Goal: Task Accomplishment & Management: Use online tool/utility

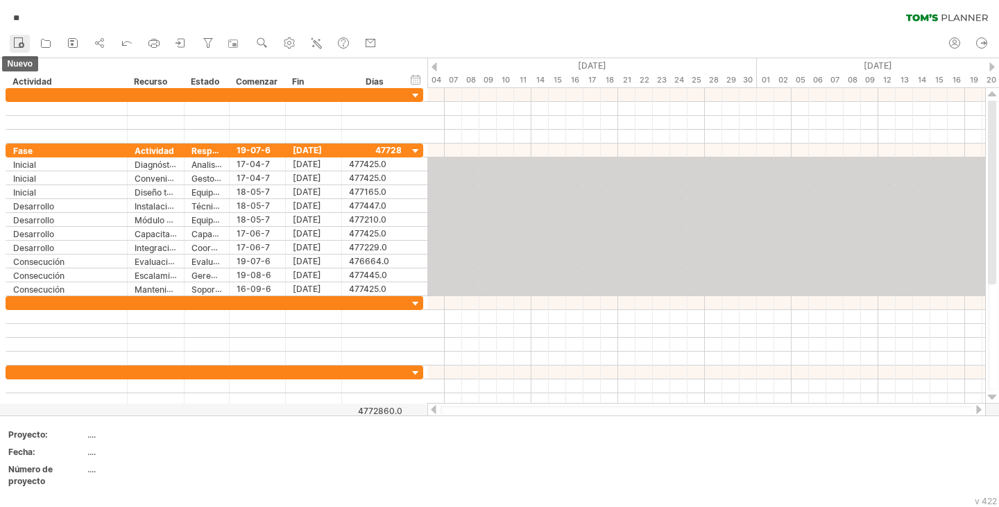
click at [17, 40] on icon at bounding box center [19, 42] width 14 height 14
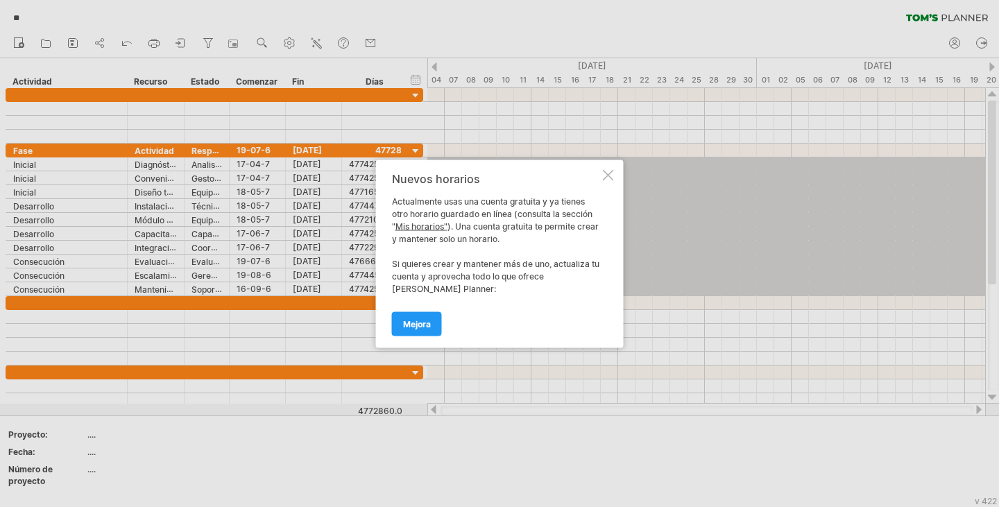
click at [606, 173] on div at bounding box center [608, 174] width 11 height 11
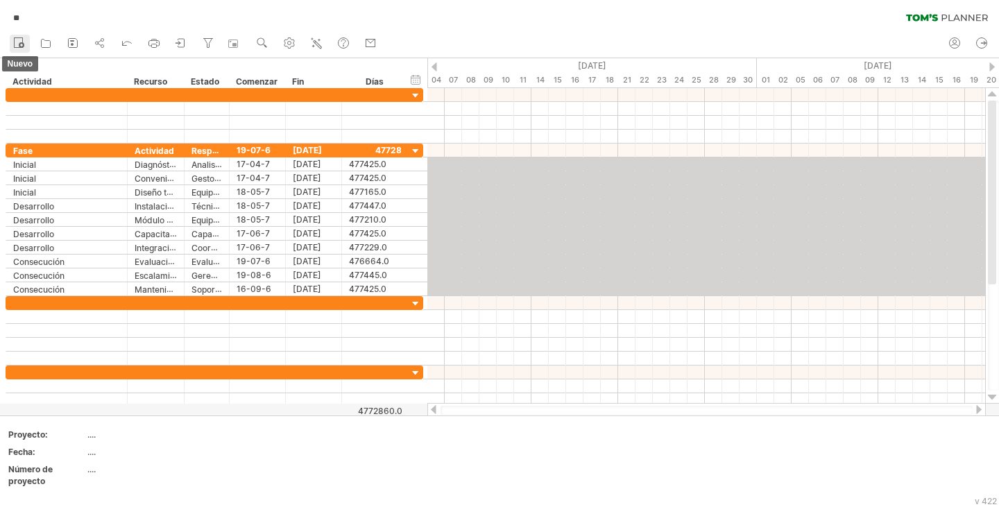
click at [17, 40] on icon at bounding box center [19, 42] width 14 height 14
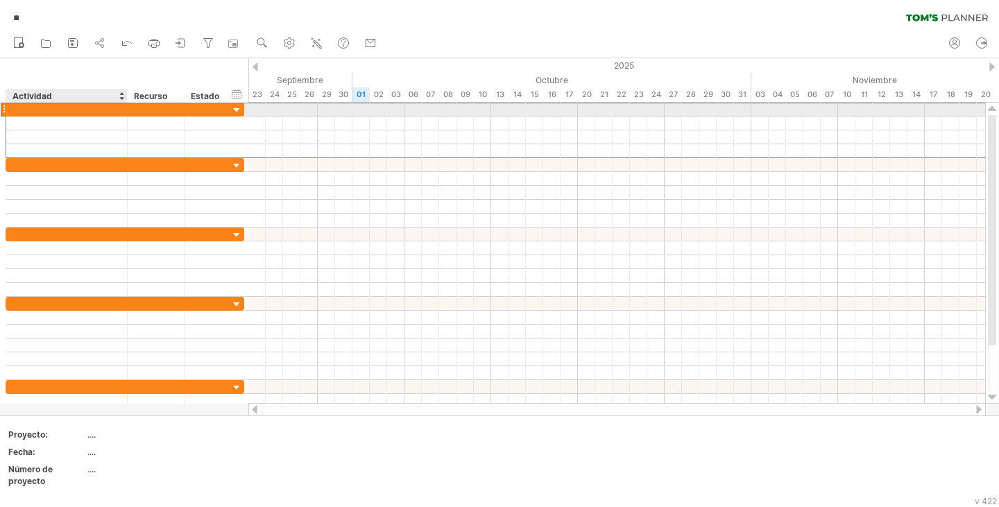
click at [40, 112] on div at bounding box center [66, 109] width 107 height 13
type input "**********"
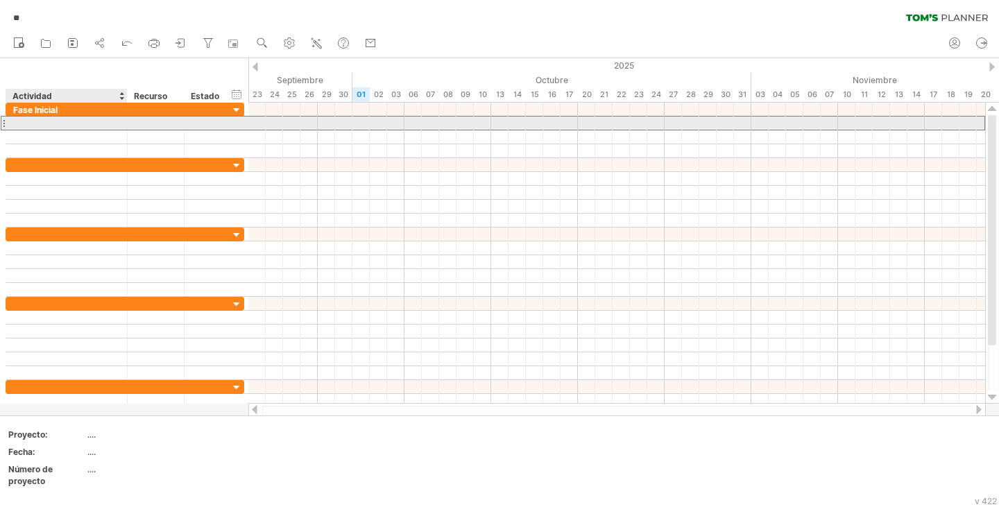
click at [35, 124] on div at bounding box center [66, 123] width 107 height 13
type input "**********"
drag, startPoint x: 125, startPoint y: 123, endPoint x: 138, endPoint y: 126, distance: 13.6
click at [138, 126] on div at bounding box center [138, 124] width 7 height 14
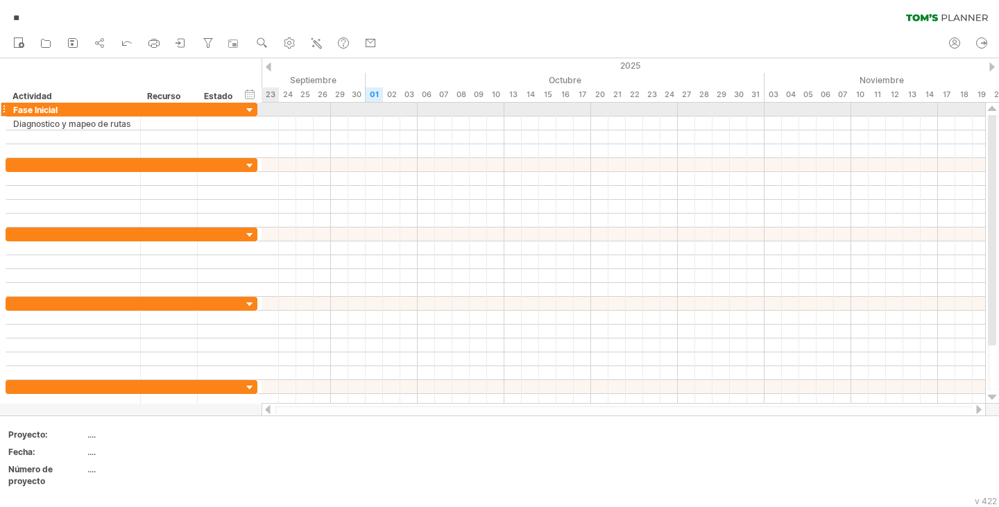
click at [252, 112] on div at bounding box center [249, 110] width 13 height 13
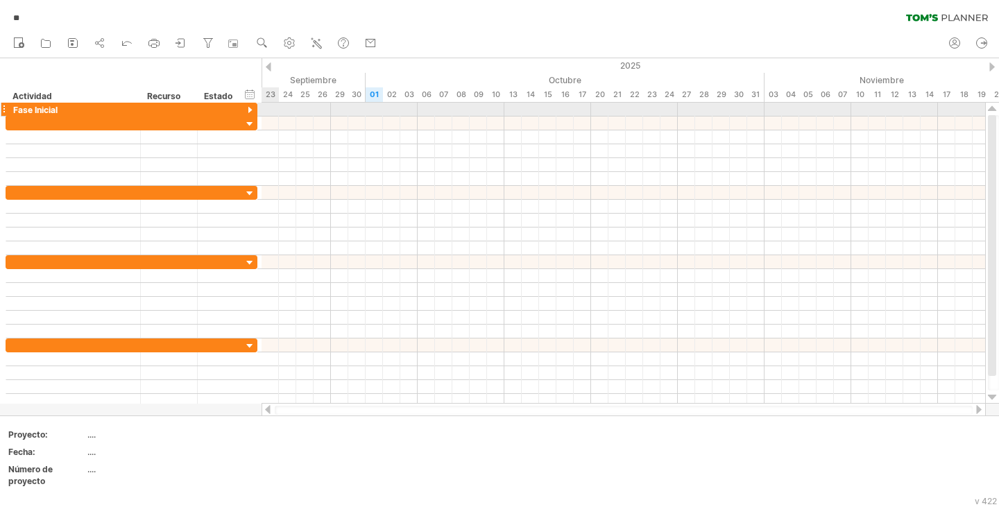
click at [252, 112] on div at bounding box center [249, 110] width 13 height 13
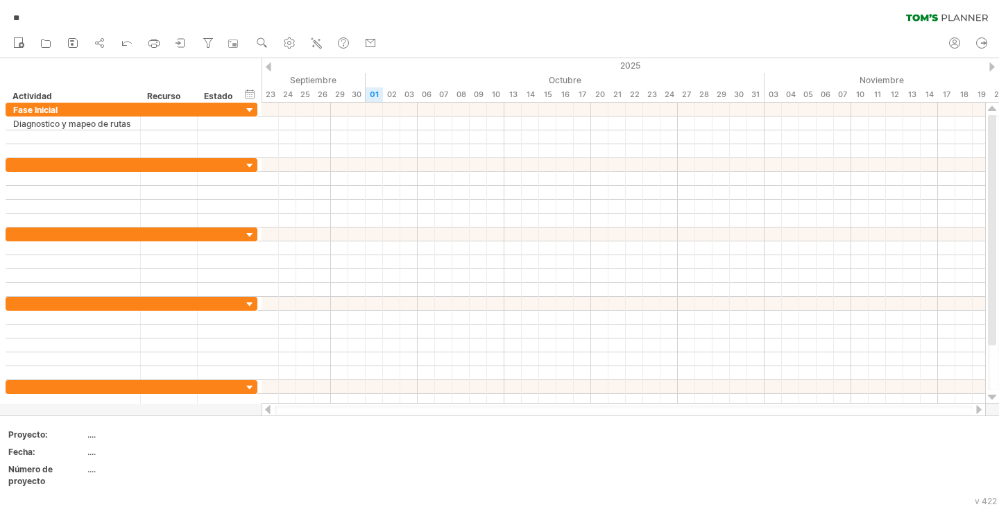
click at [269, 66] on div at bounding box center [269, 66] width 6 height 9
click at [988, 62] on div "2025" at bounding box center [556, 65] width 2254 height 15
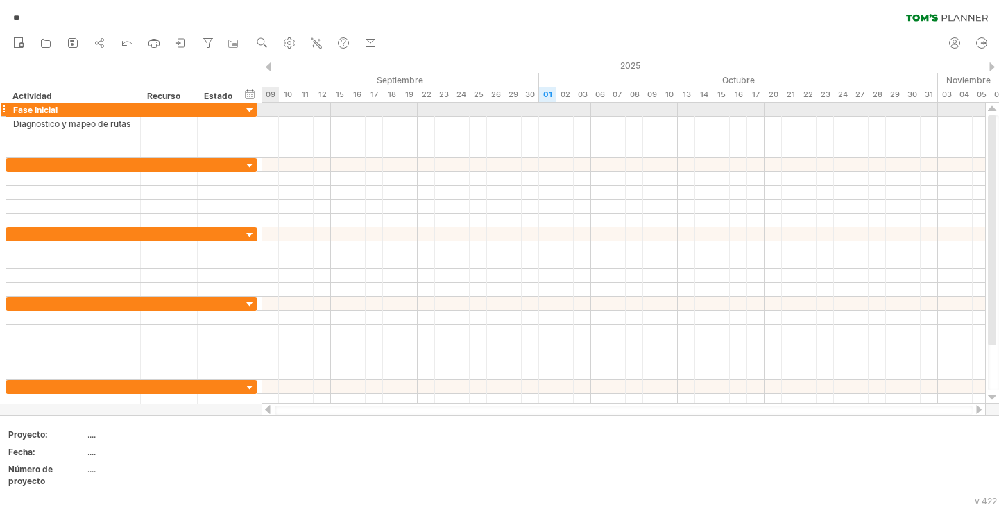
click at [250, 111] on div at bounding box center [249, 110] width 13 height 13
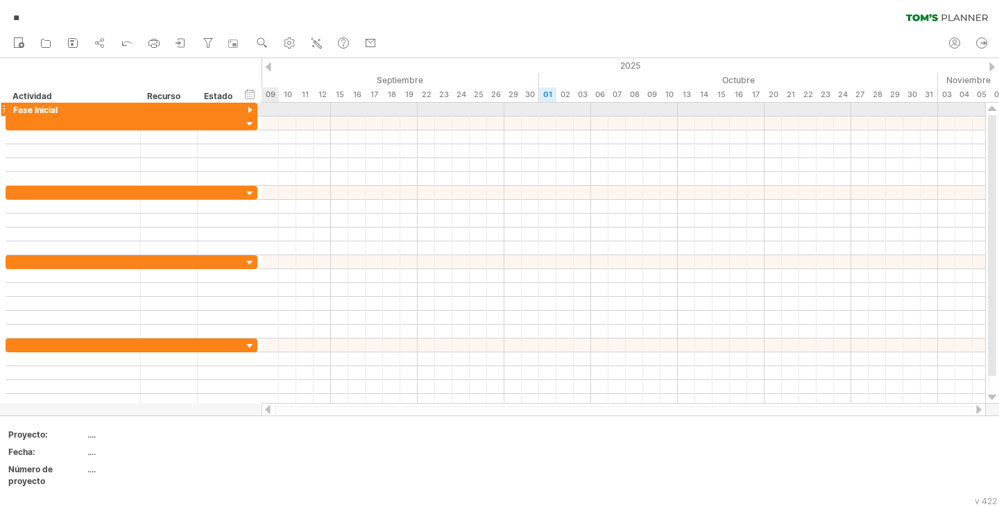
click at [250, 111] on div at bounding box center [249, 110] width 13 height 13
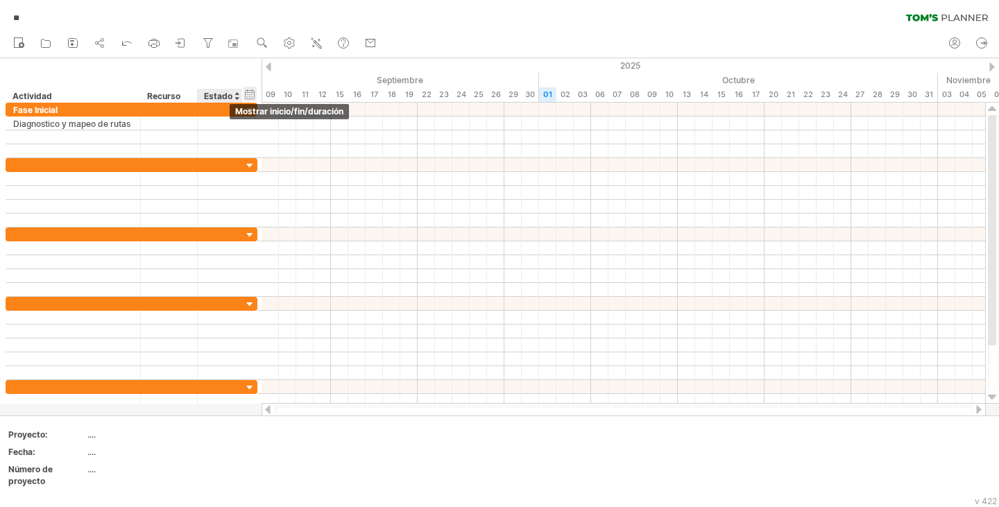
click at [249, 96] on div "ocultar inicio/fin/duración mostrar inicio/fin/duración" at bounding box center [249, 94] width 13 height 15
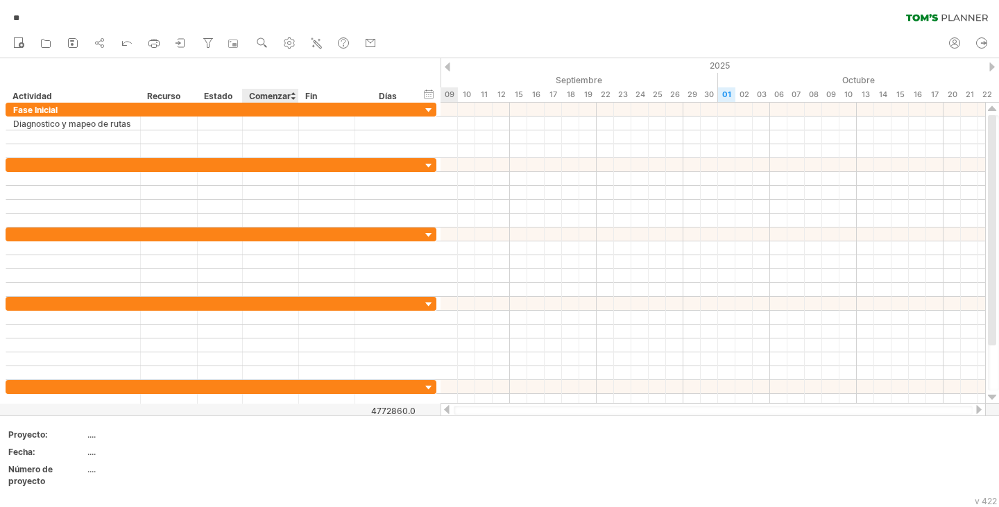
click at [274, 100] on font "Comenzar" at bounding box center [270, 96] width 42 height 10
click at [268, 110] on div at bounding box center [271, 109] width 56 height 13
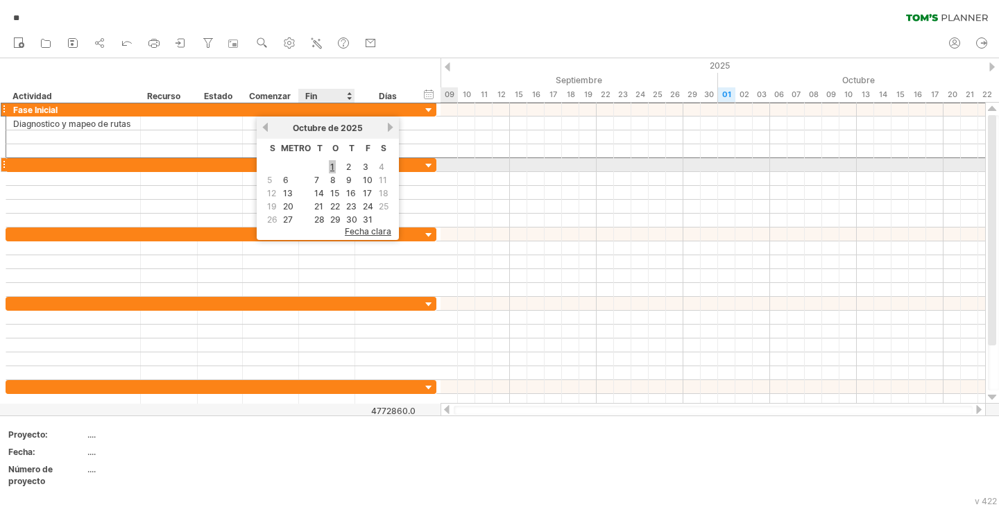
click at [329, 166] on link "1" at bounding box center [332, 166] width 7 height 13
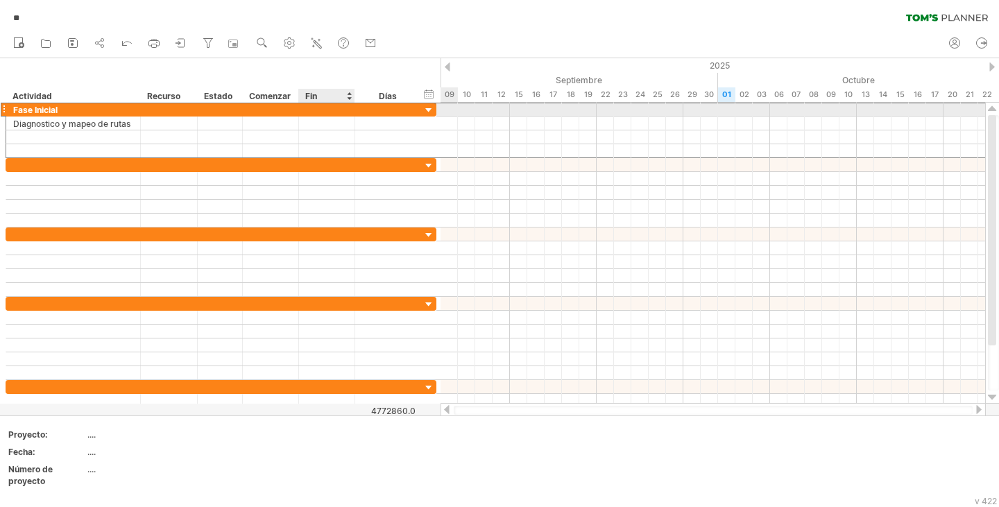
click at [312, 111] on div at bounding box center [327, 109] width 56 height 13
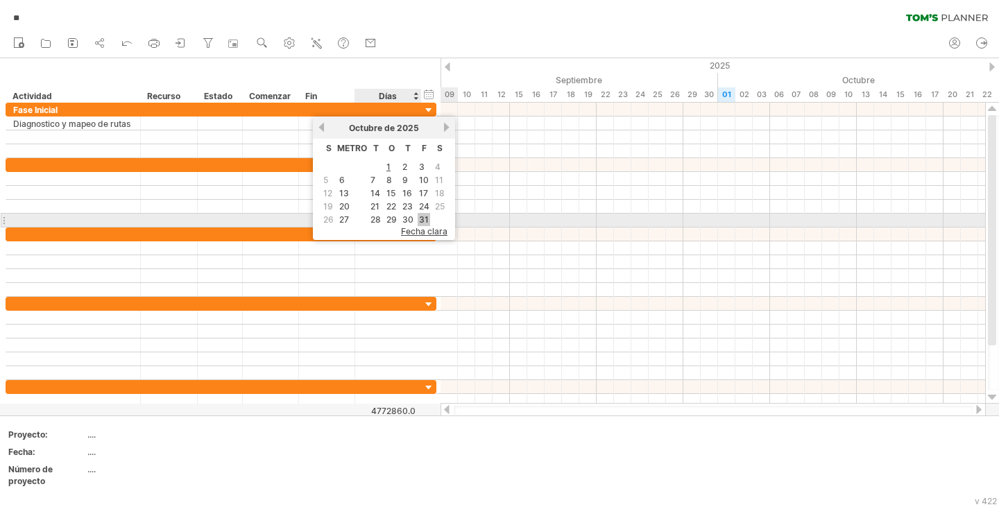
click at [420, 216] on font "31" at bounding box center [424, 219] width 10 height 10
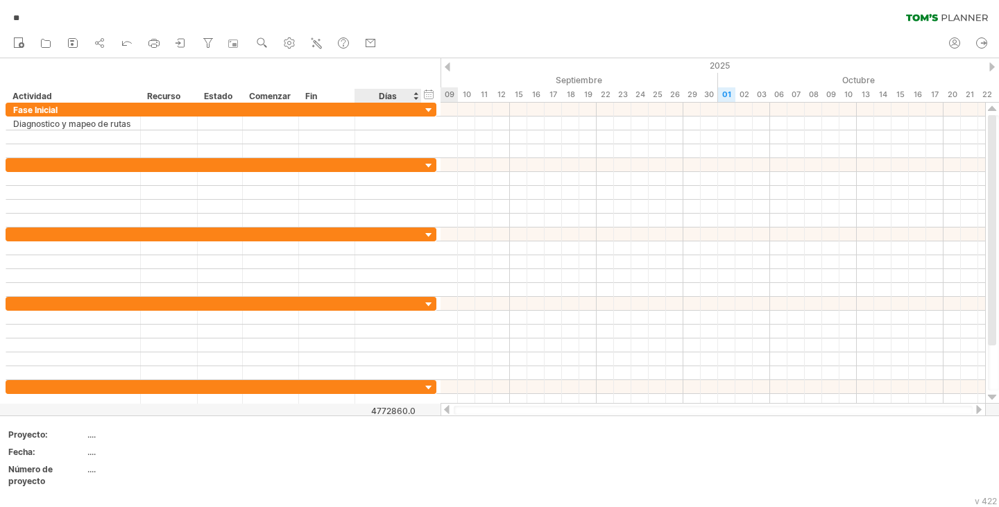
click at [417, 98] on div "Días" at bounding box center [387, 96] width 66 height 14
click at [390, 92] on font "Días" at bounding box center [388, 96] width 18 height 10
click at [374, 19] on div "** borrar filtro volver a aplicar el filtro" at bounding box center [499, 14] width 999 height 29
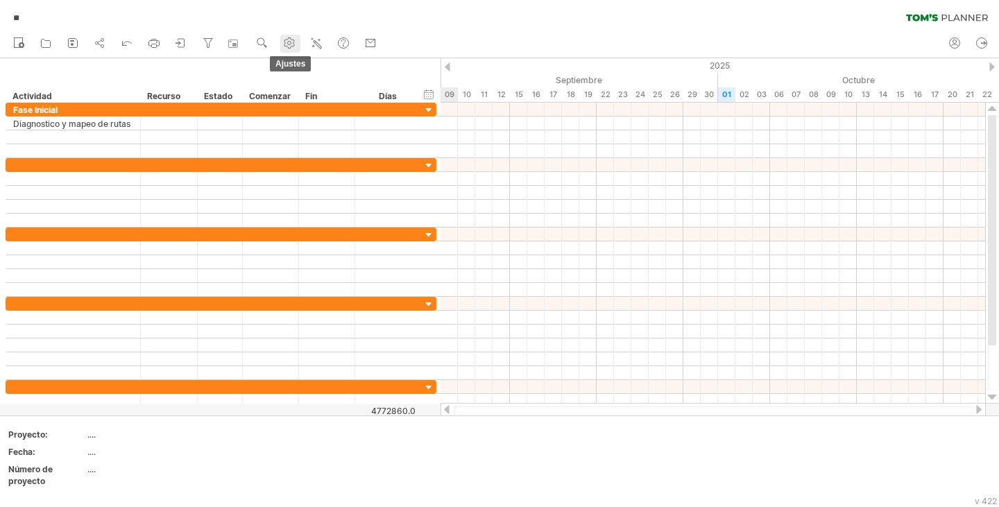
click at [291, 47] on icon at bounding box center [289, 43] width 10 height 10
click at [989, 70] on div at bounding box center [992, 66] width 6 height 9
click at [278, 89] on div "Comenzar" at bounding box center [270, 96] width 42 height 14
click at [336, 96] on div "Fin" at bounding box center [326, 96] width 42 height 14
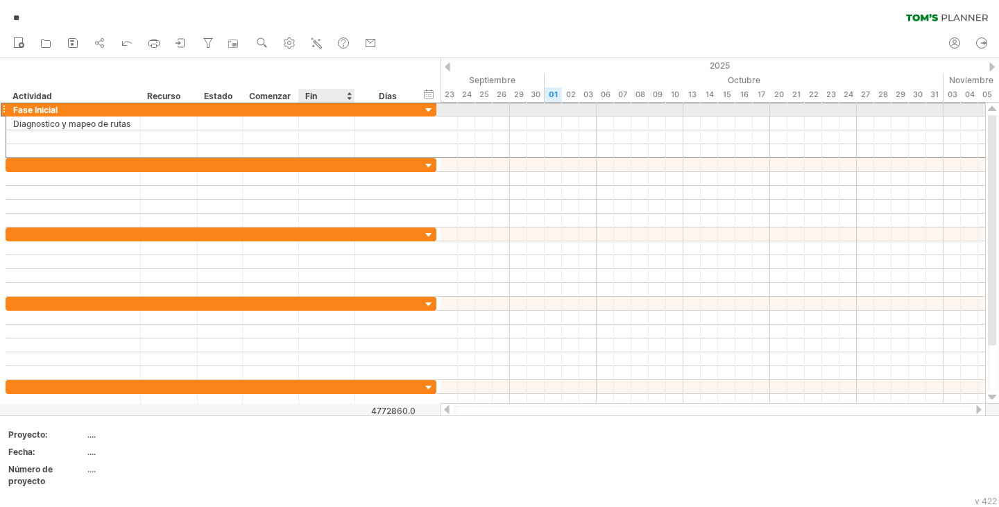
click at [327, 105] on div at bounding box center [327, 109] width 56 height 13
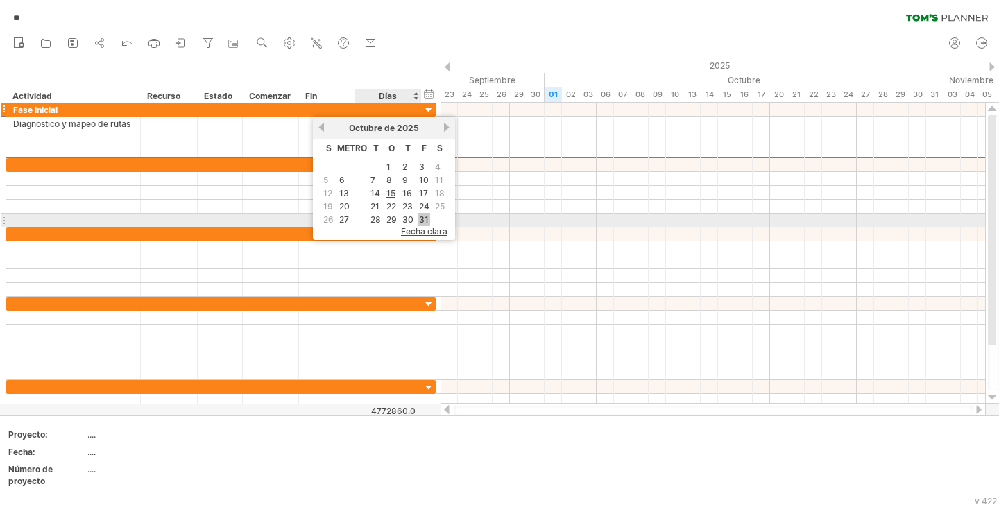
click at [425, 215] on font "31" at bounding box center [424, 219] width 10 height 10
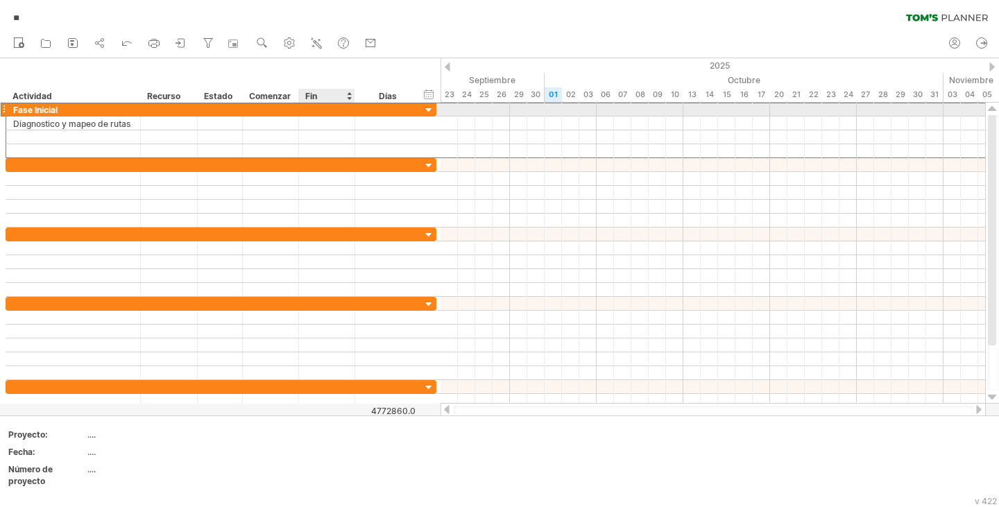
click at [339, 105] on div at bounding box center [327, 109] width 56 height 13
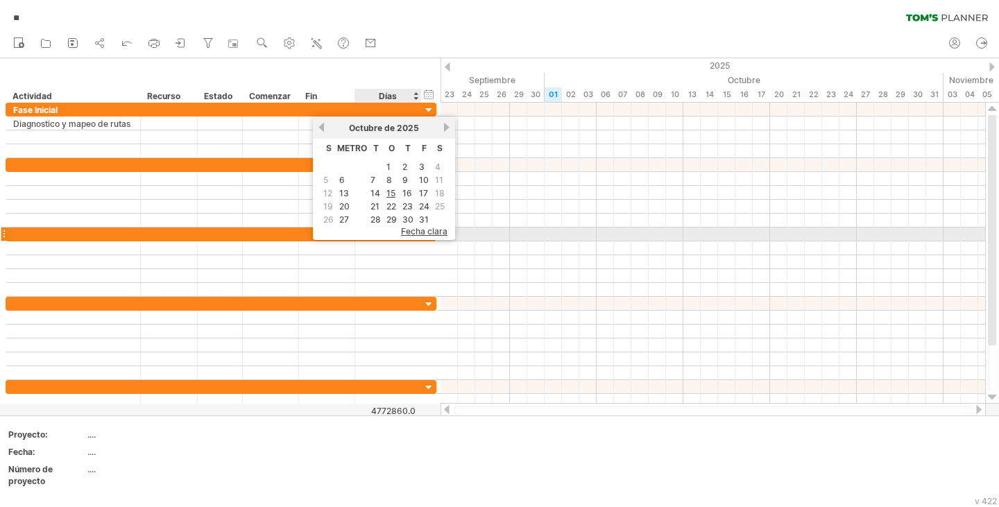
click at [425, 231] on font "fecha clara" at bounding box center [424, 231] width 46 height 10
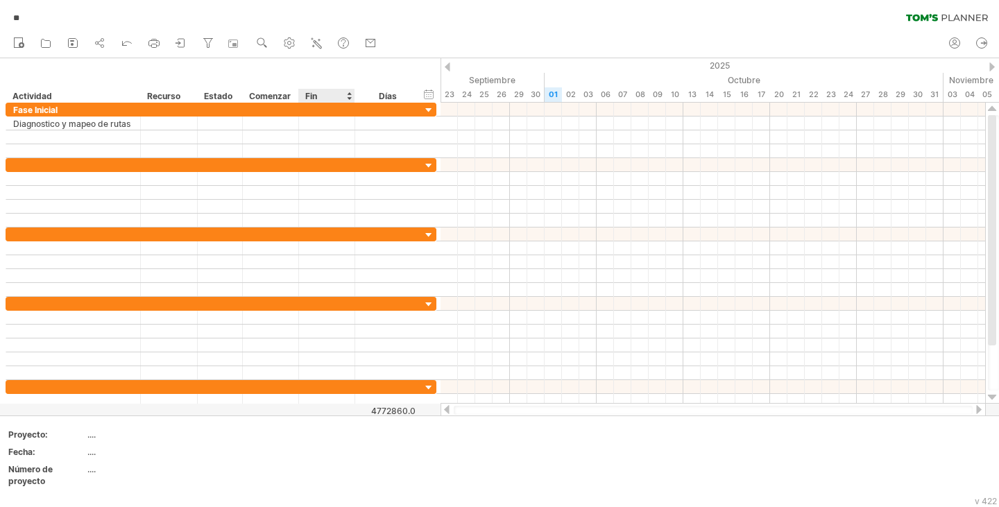
click at [328, 94] on div "Fin" at bounding box center [326, 96] width 42 height 14
click at [337, 112] on div at bounding box center [327, 109] width 56 height 13
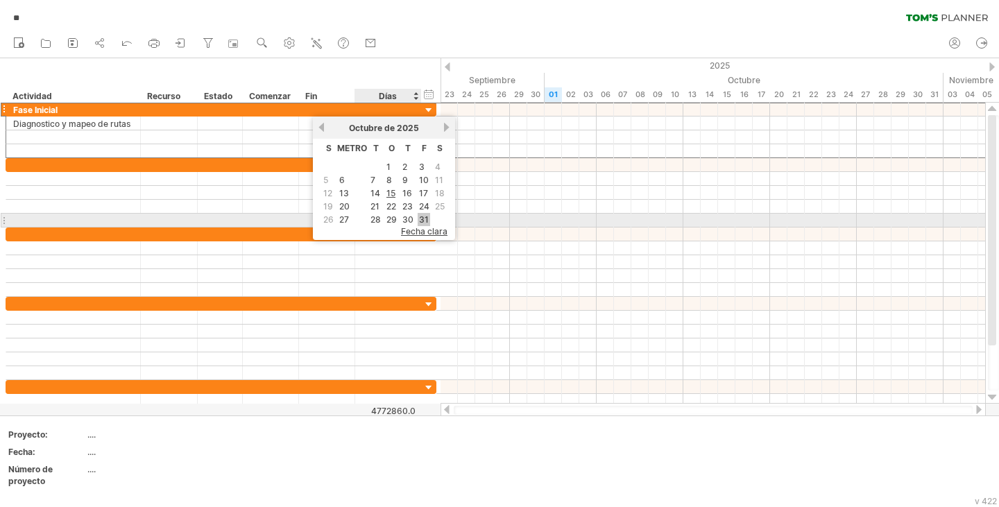
click at [422, 214] on font "31" at bounding box center [424, 219] width 10 height 10
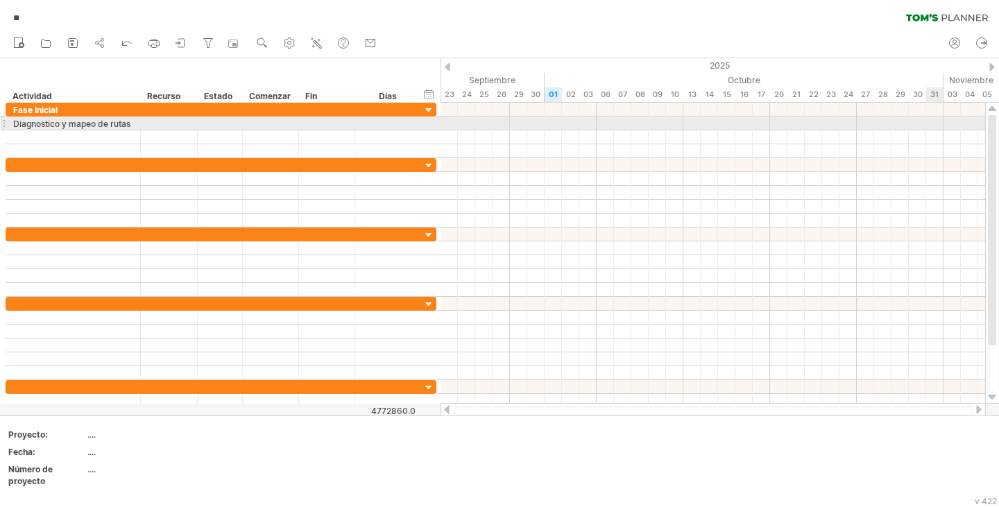
click at [937, 117] on div at bounding box center [712, 124] width 545 height 14
click at [933, 123] on div at bounding box center [712, 124] width 545 height 14
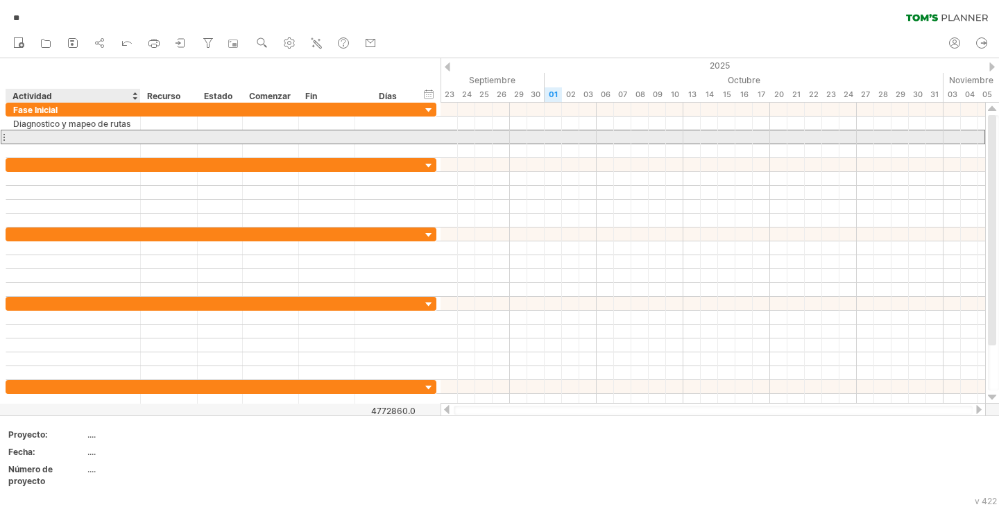
click at [29, 134] on div at bounding box center [73, 136] width 120 height 13
click at [55, 135] on div at bounding box center [73, 136] width 120 height 13
paste input "**********"
type input "**********"
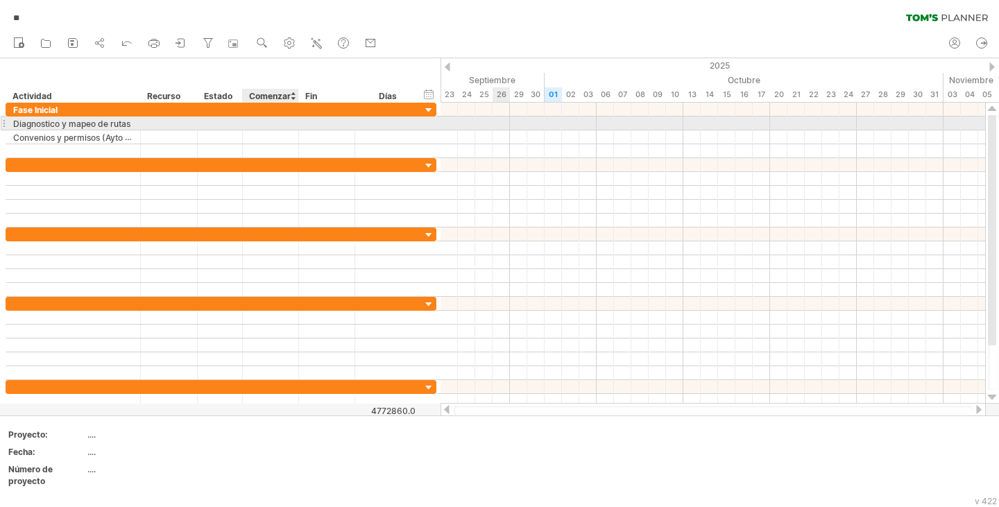
click at [258, 130] on div "**********" at bounding box center [221, 124] width 431 height 14
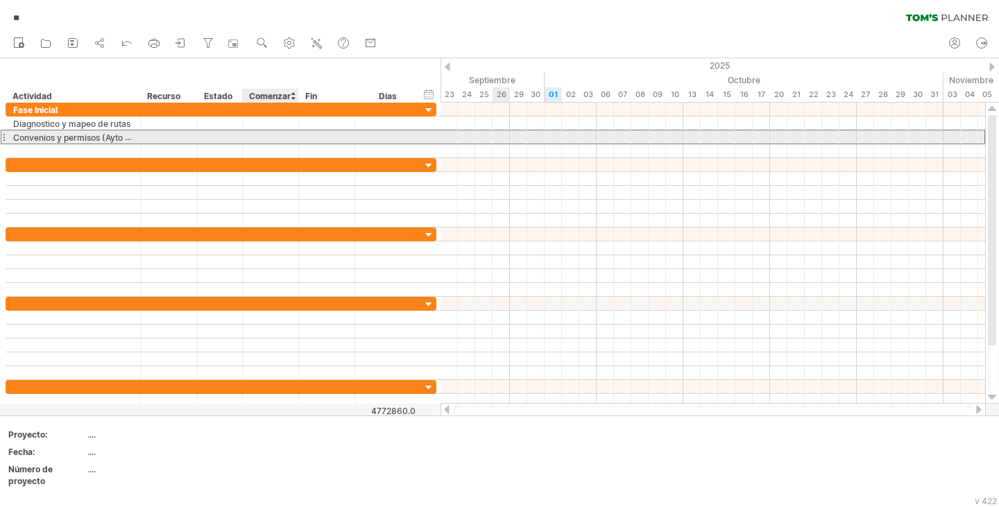
click at [254, 136] on div at bounding box center [271, 136] width 56 height 13
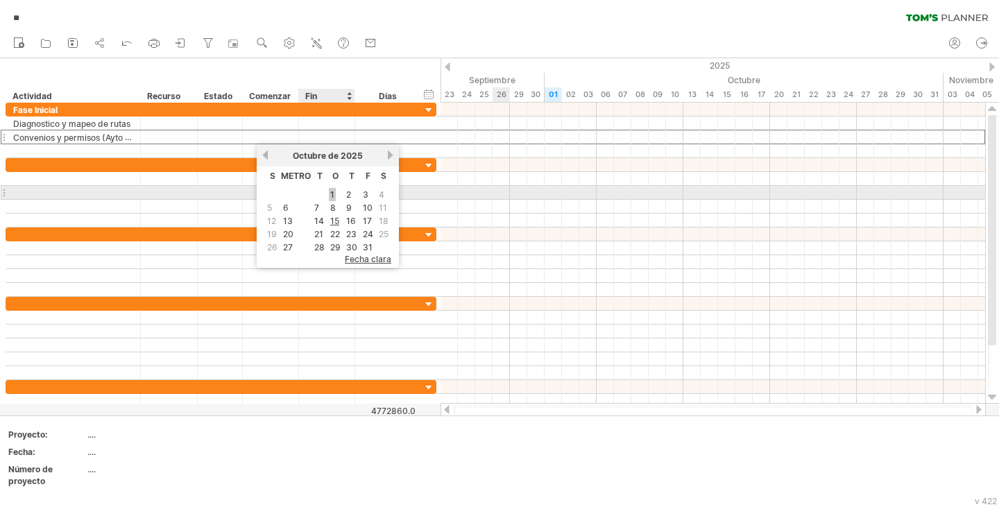
click at [332, 195] on font "1" at bounding box center [332, 194] width 4 height 10
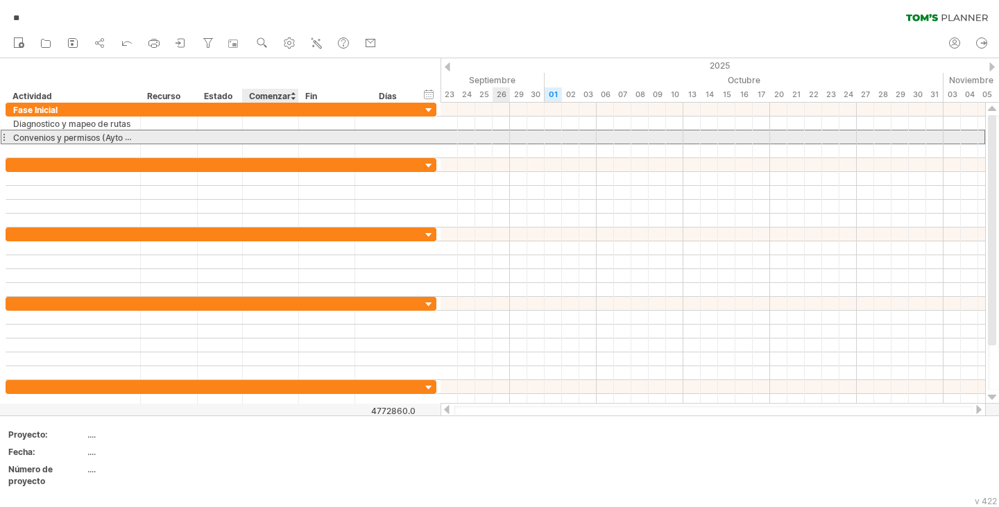
click at [251, 135] on div at bounding box center [271, 136] width 56 height 13
click at [251, 134] on div at bounding box center [271, 136] width 56 height 13
click at [249, 141] on div at bounding box center [271, 136] width 56 height 13
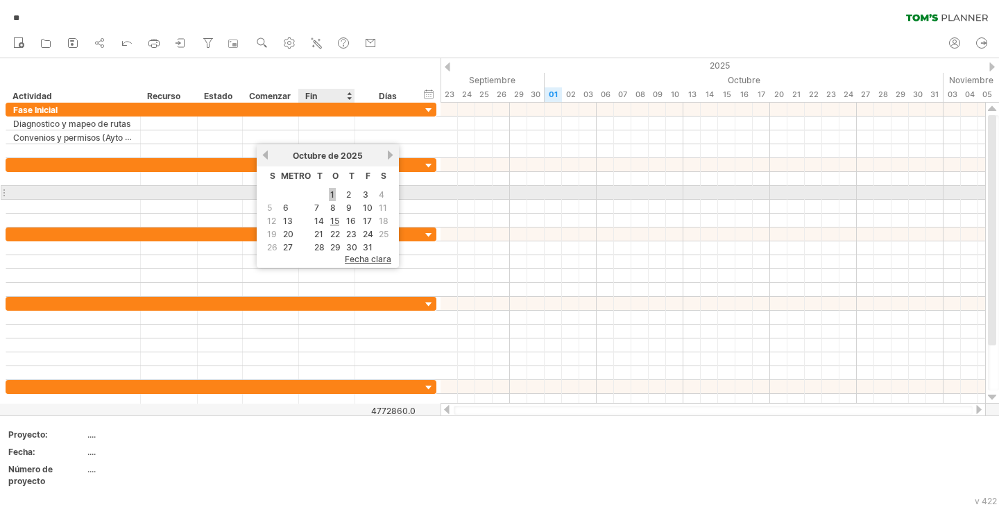
click at [333, 192] on font "1" at bounding box center [332, 194] width 4 height 10
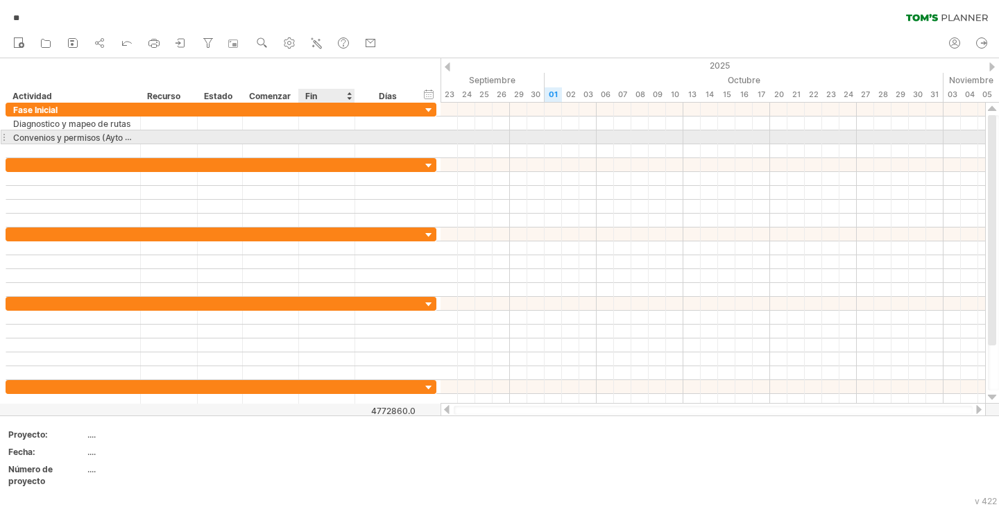
click at [329, 140] on div at bounding box center [327, 136] width 56 height 13
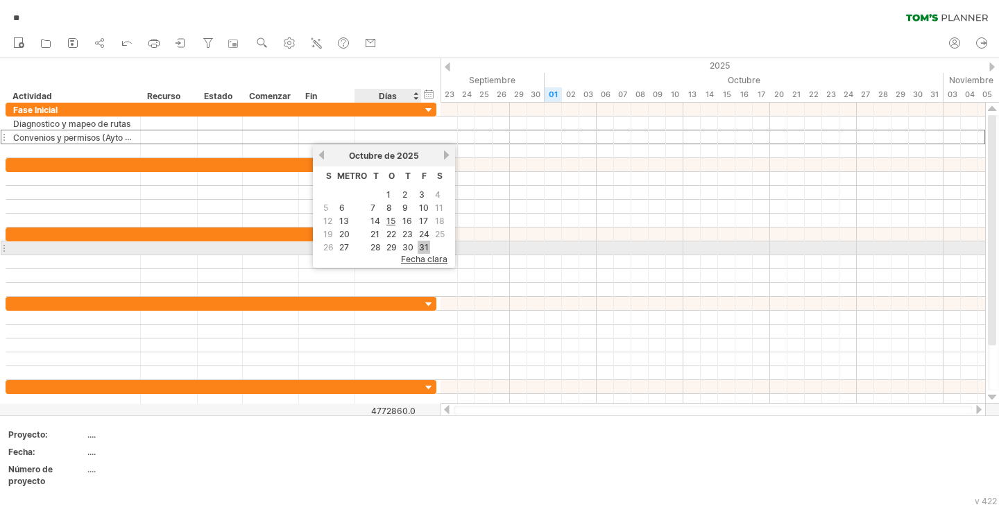
click at [428, 246] on font "31" at bounding box center [424, 247] width 10 height 10
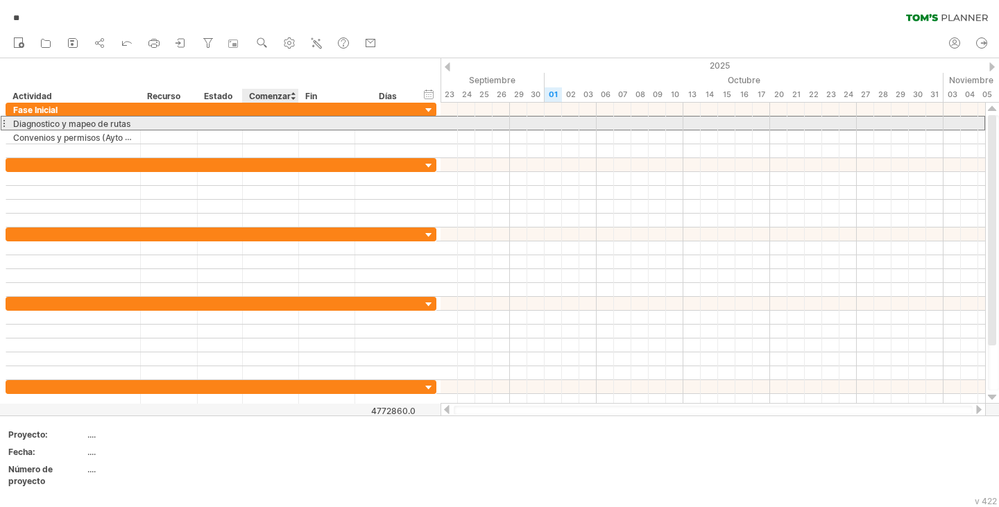
click at [255, 123] on div at bounding box center [271, 123] width 56 height 13
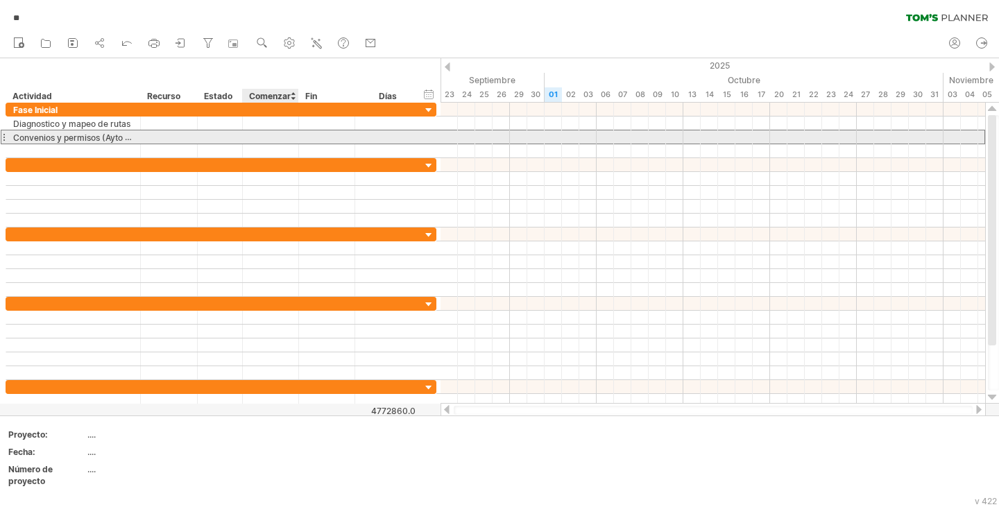
click at [248, 135] on div at bounding box center [271, 136] width 56 height 13
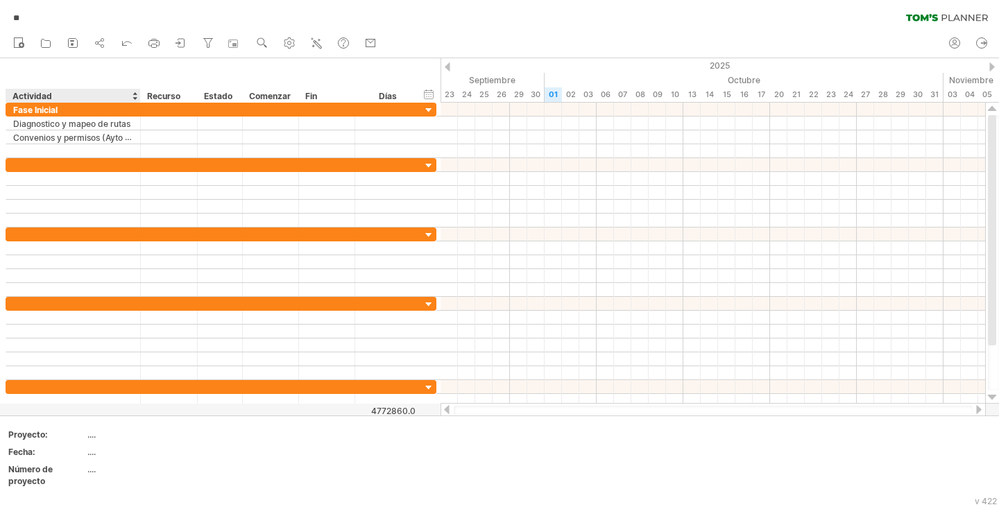
click at [108, 62] on div "ocultar inicio/fin/duración mostrar inicio/fin/duración ******** Actividad ****…" at bounding box center [220, 80] width 440 height 44
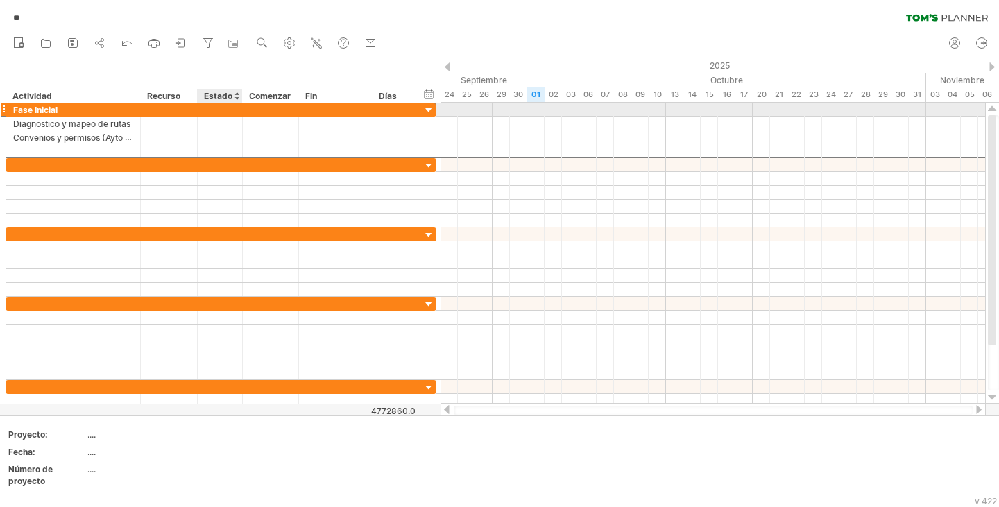
click at [215, 109] on div at bounding box center [220, 109] width 31 height 13
click at [284, 97] on font "Comenzar" at bounding box center [270, 96] width 42 height 10
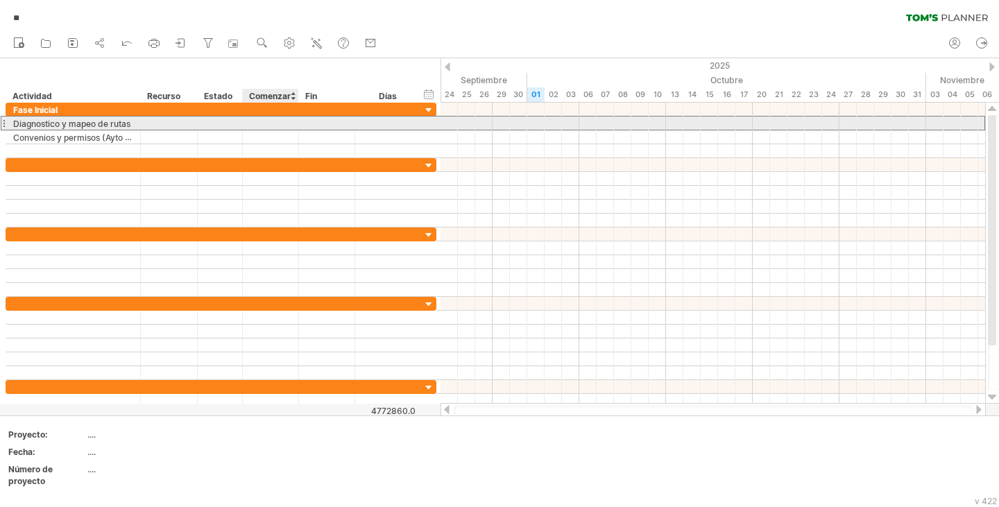
click at [262, 128] on div at bounding box center [271, 123] width 56 height 13
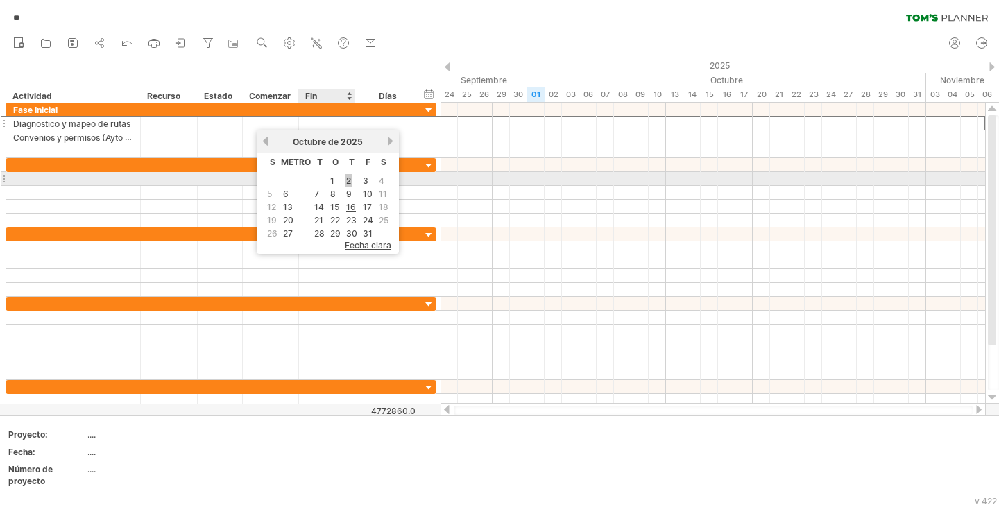
click at [347, 182] on font "2" at bounding box center [348, 180] width 5 height 10
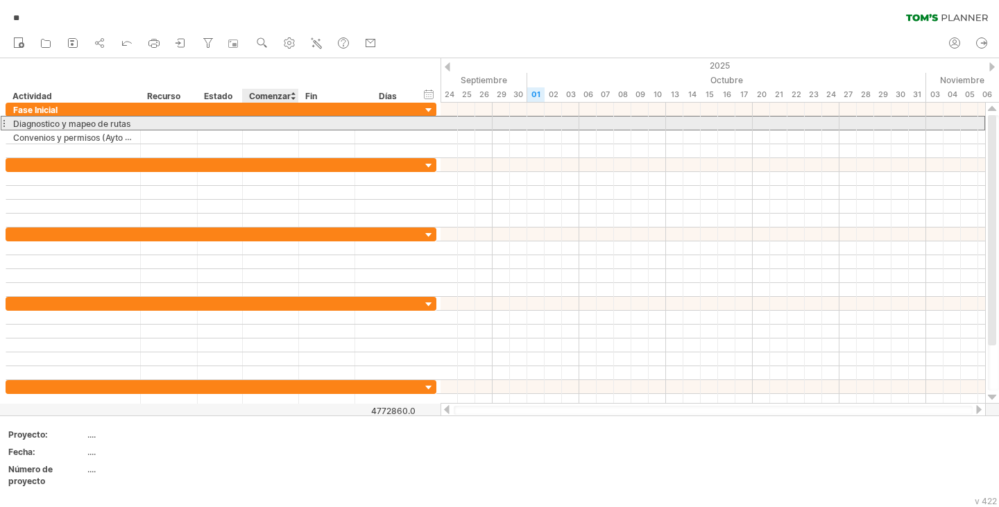
click at [255, 119] on div at bounding box center [271, 123] width 56 height 13
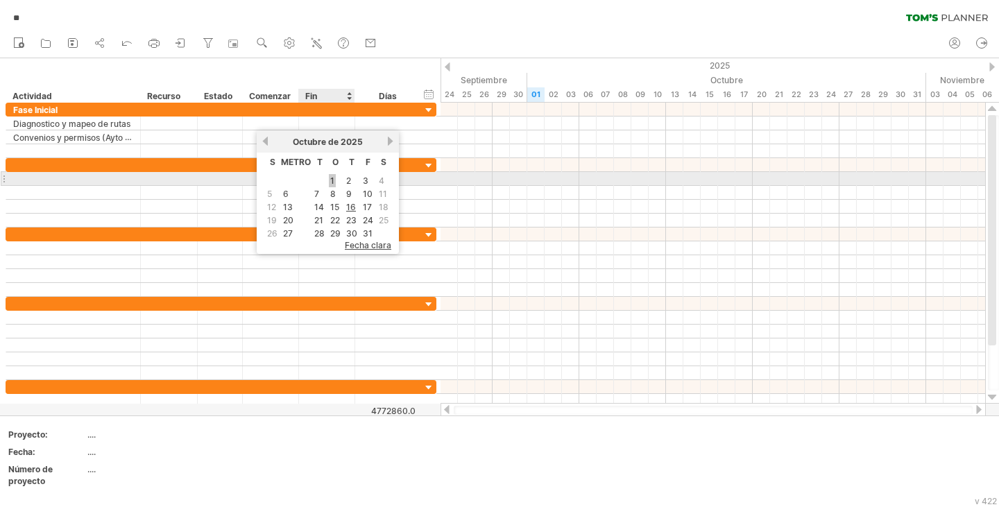
click at [334, 184] on link "1" at bounding box center [332, 180] width 7 height 13
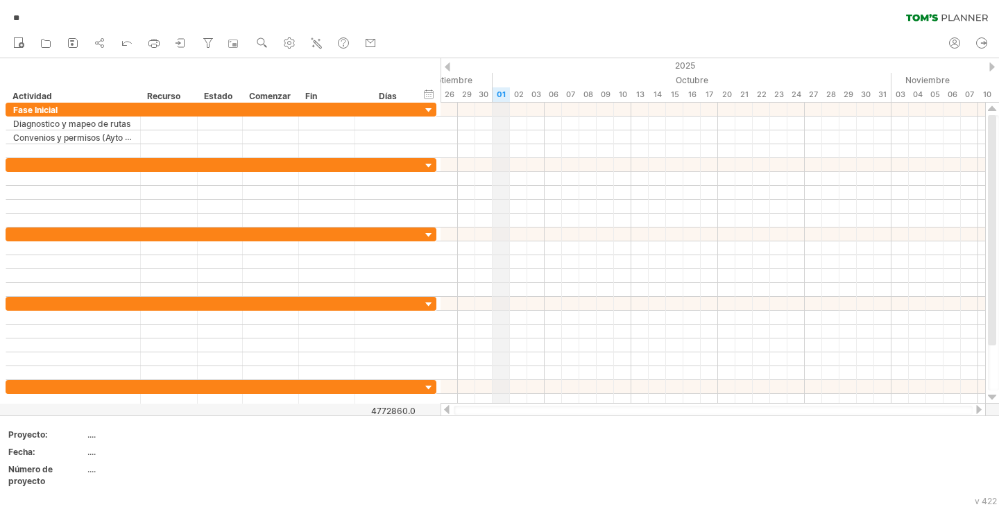
drag, startPoint x: 542, startPoint y: 92, endPoint x: 504, endPoint y: 90, distance: 38.2
click at [504, 90] on div "01" at bounding box center [500, 94] width 17 height 15
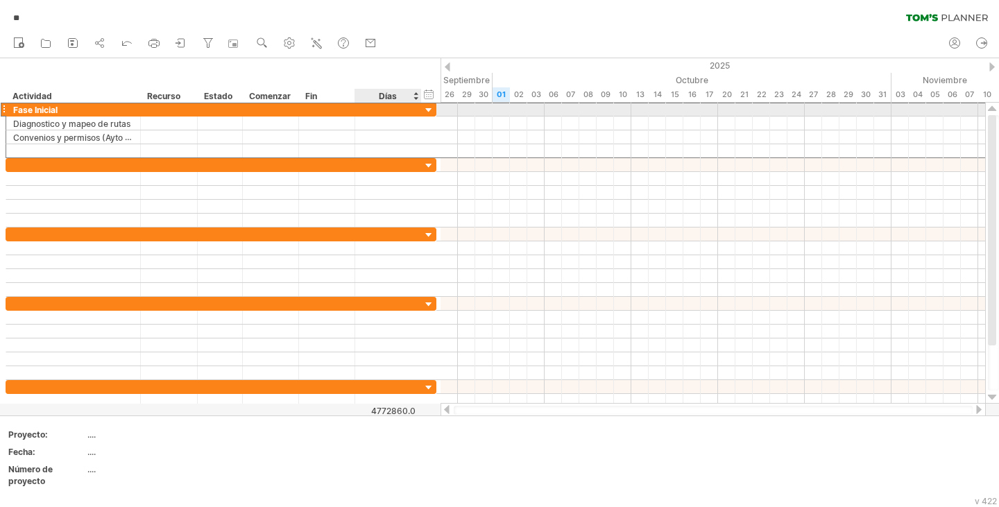
click at [388, 112] on div at bounding box center [388, 109] width 52 height 13
click at [388, 112] on input "text" at bounding box center [375, 109] width 26 height 13
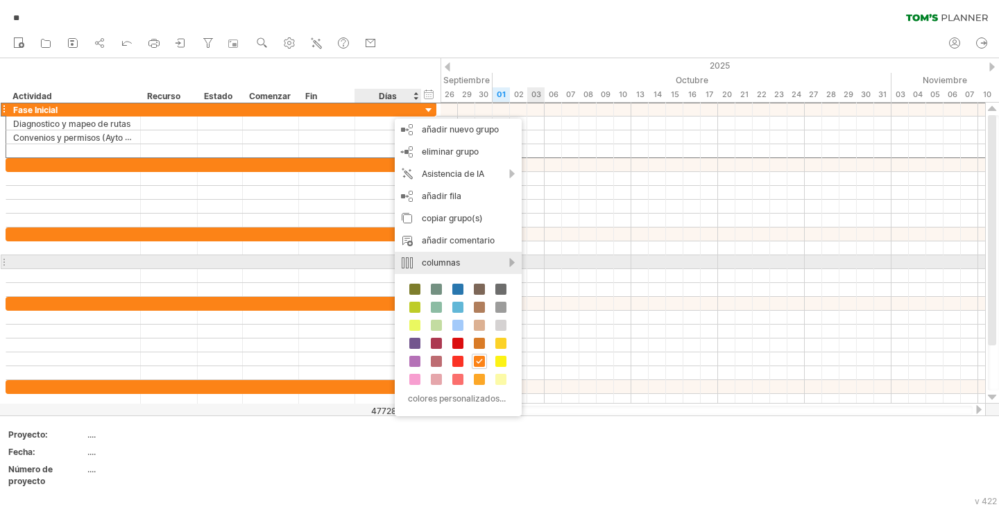
scroll to position [0, 0]
click at [484, 263] on div "columnas" at bounding box center [458, 263] width 127 height 22
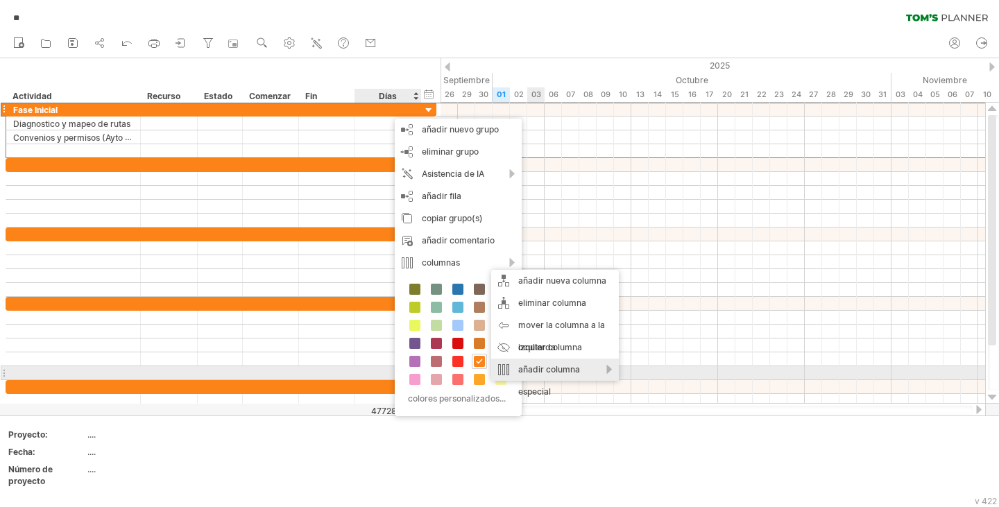
click at [601, 372] on div "añadir columna especial" at bounding box center [555, 381] width 128 height 44
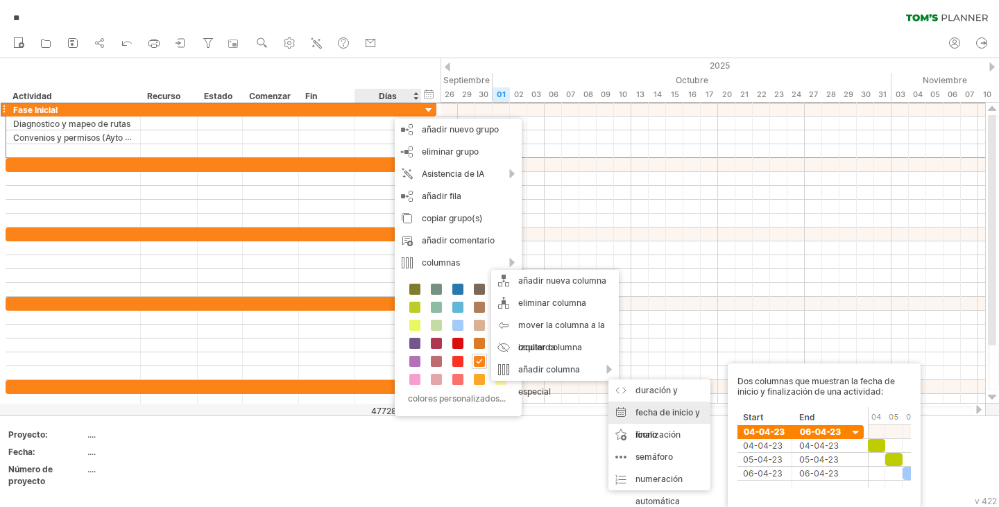
click at [673, 411] on font "fecha de inicio y finalización" at bounding box center [667, 423] width 65 height 33
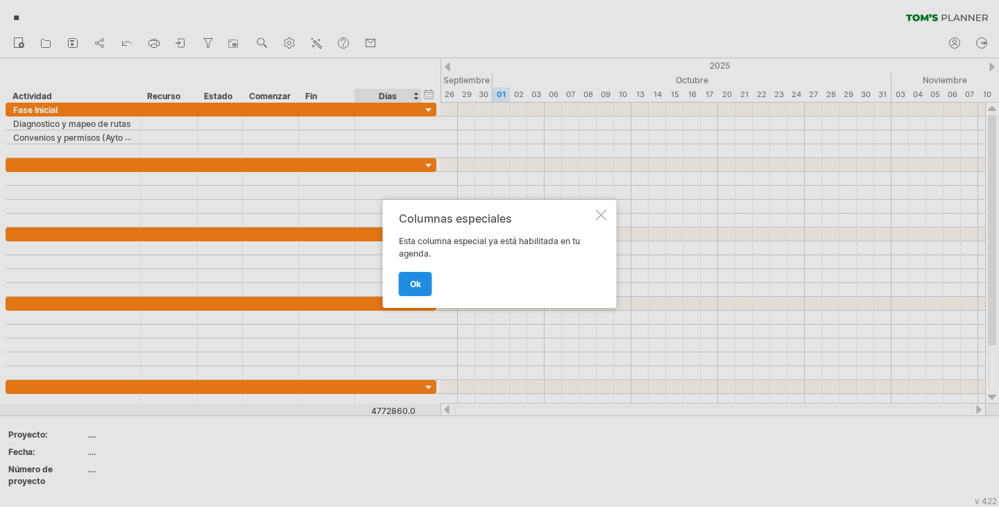
click at [422, 284] on link "OK" at bounding box center [415, 284] width 33 height 24
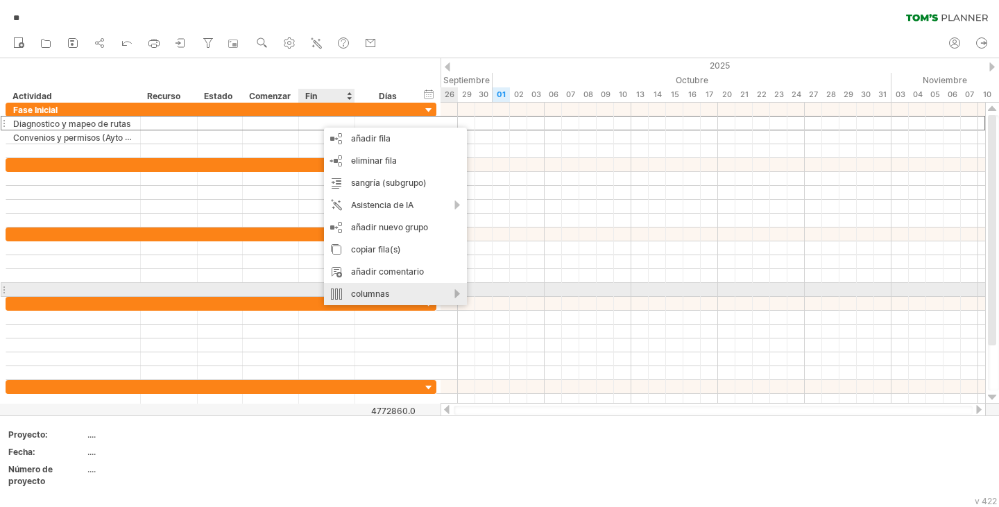
click at [448, 296] on div "columnas" at bounding box center [395, 294] width 143 height 22
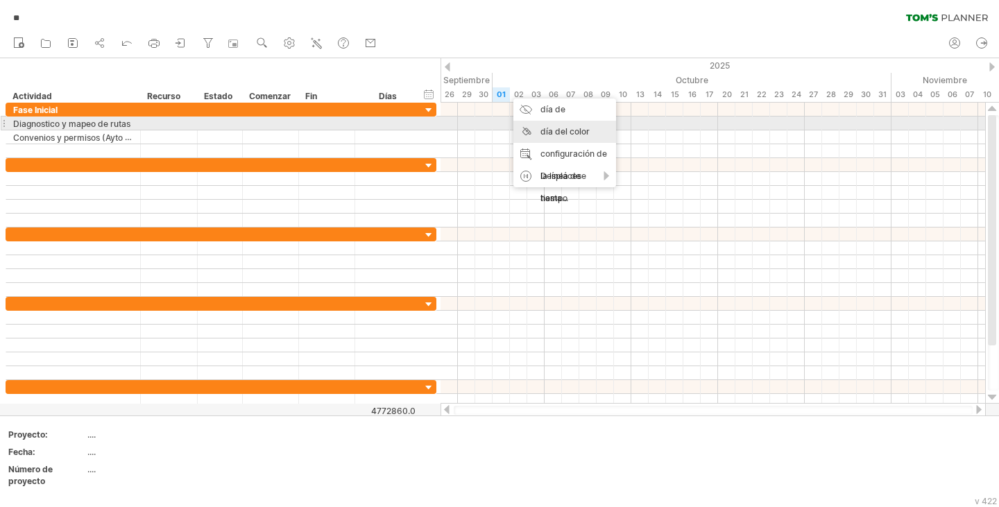
click at [558, 130] on font "día del color" at bounding box center [564, 131] width 49 height 10
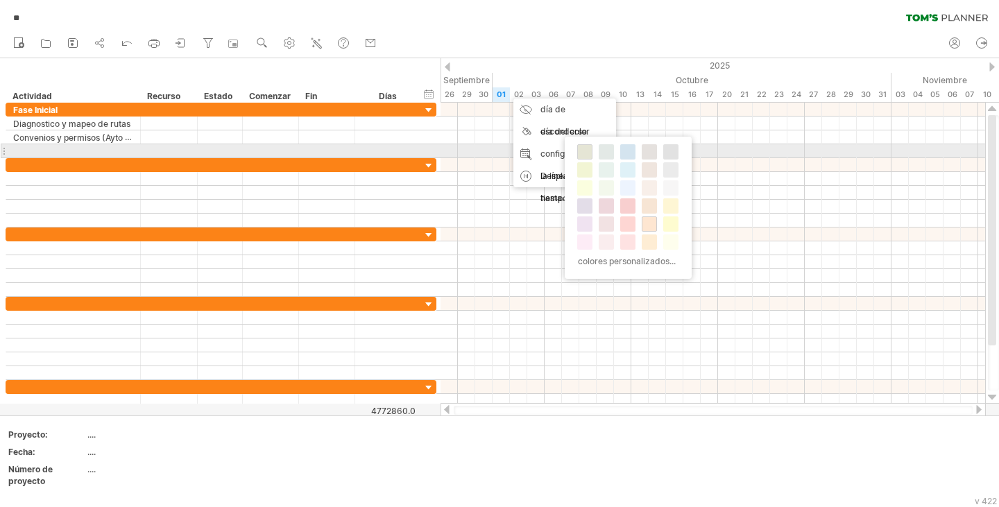
click at [585, 149] on span at bounding box center [584, 151] width 11 height 11
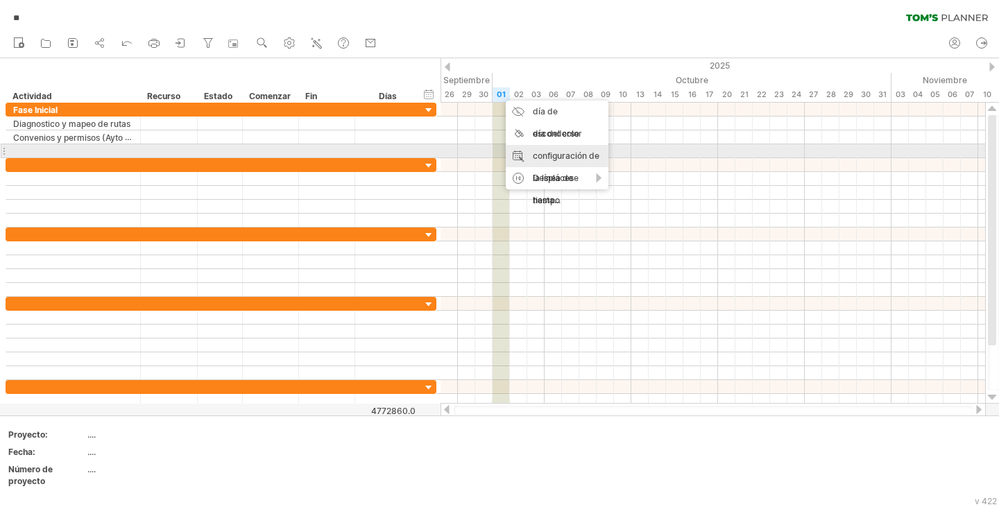
click at [560, 155] on font "configuración de la línea de tiempo" at bounding box center [566, 178] width 67 height 55
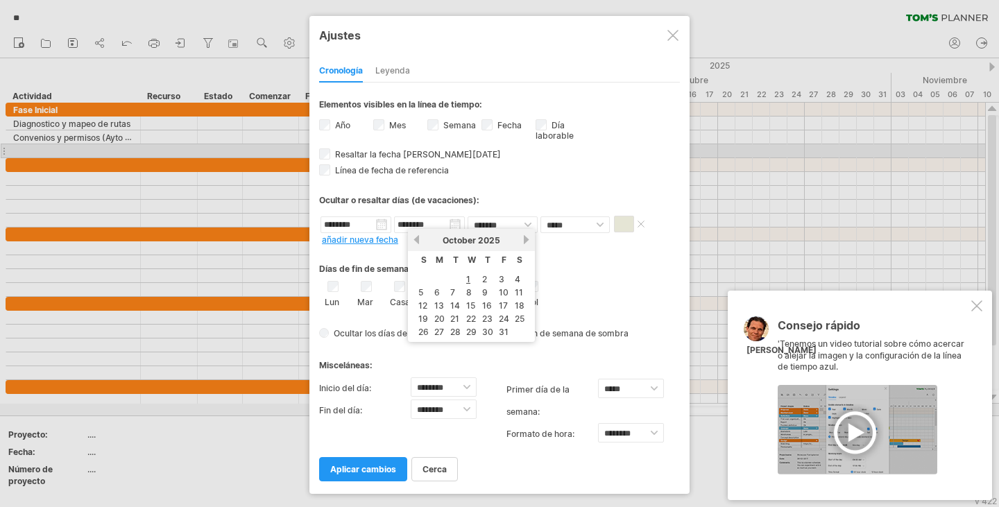
click at [452, 225] on input "********" at bounding box center [429, 224] width 71 height 17
click at [519, 330] on font "31" at bounding box center [519, 332] width 10 height 10
click at [425, 225] on input "********" at bounding box center [429, 224] width 71 height 17
click at [401, 220] on input "********" at bounding box center [429, 224] width 71 height 17
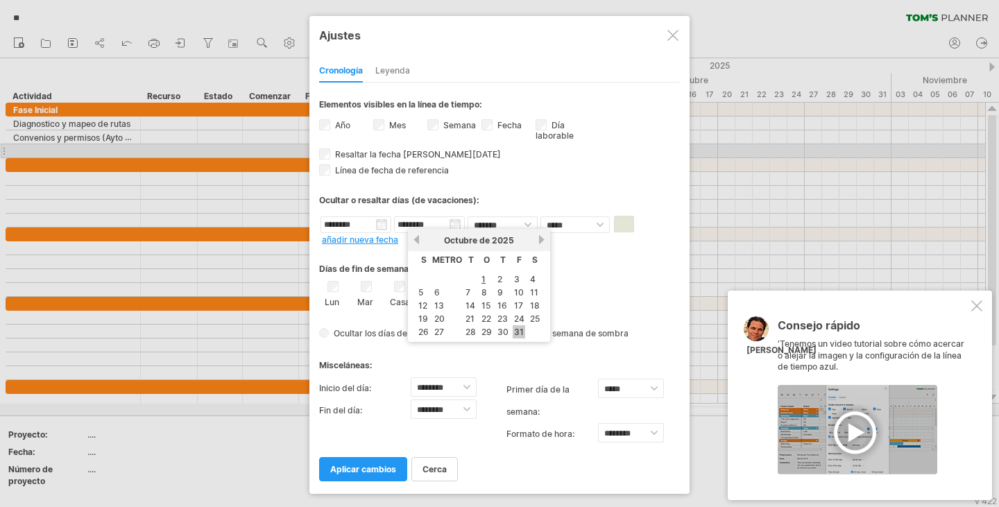
drag, startPoint x: 404, startPoint y: 220, endPoint x: 515, endPoint y: 329, distance: 156.0
click at [515, 329] on body "progreso(100%) Intentando acceder a [DOMAIN_NAME] . Conectado de nuevo... guard…" at bounding box center [499, 255] width 999 height 510
click at [517, 329] on font "31" at bounding box center [519, 332] width 10 height 10
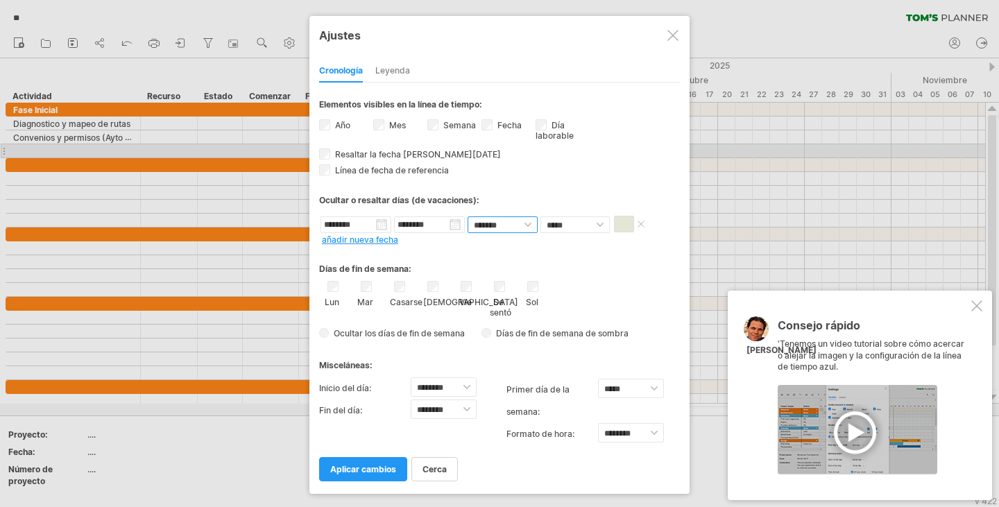
click at [529, 221] on select "**********" at bounding box center [503, 224] width 70 height 17
click at [431, 250] on div "Días de fin de semana:" at bounding box center [499, 263] width 361 height 27
click at [398, 171] on font "Línea de fecha de referencia" at bounding box center [392, 170] width 114 height 10
click at [397, 64] on div "Leyenda" at bounding box center [392, 71] width 35 height 22
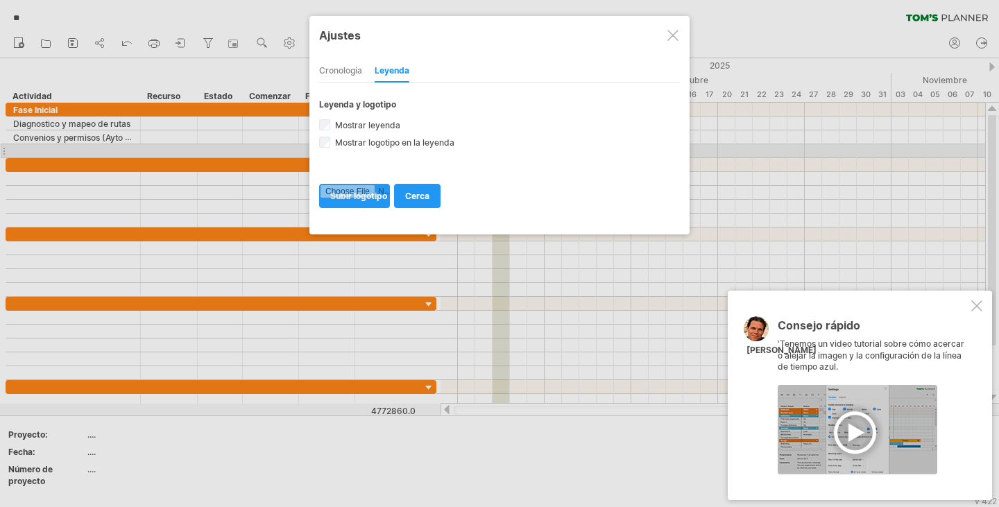
click at [342, 65] on div "Cronología" at bounding box center [340, 71] width 43 height 22
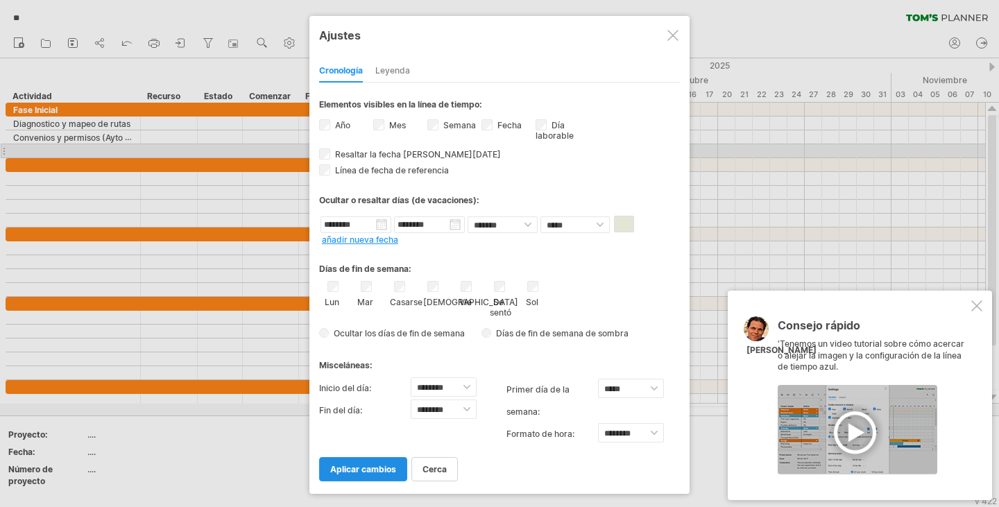
click at [349, 464] on font "aplicar cambios" at bounding box center [363, 469] width 66 height 10
click at [349, 463] on td at bounding box center [378, 461] width 110 height 65
click at [348, 481] on td at bounding box center [378, 461] width 110 height 65
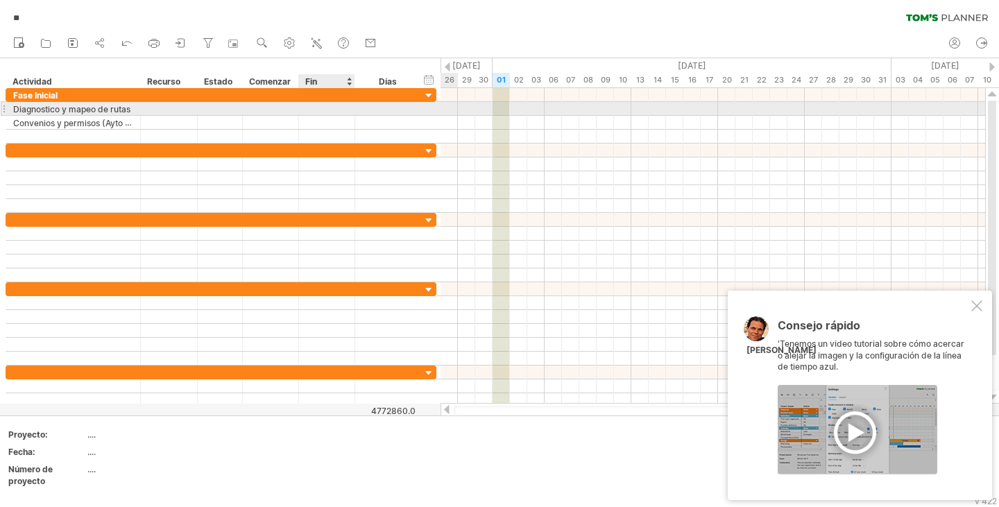
click at [321, 112] on div at bounding box center [327, 108] width 56 height 13
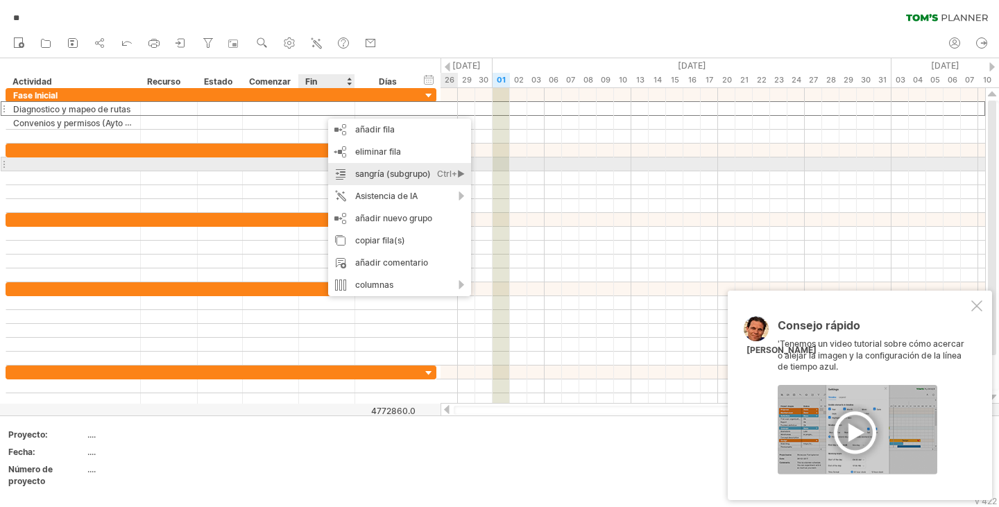
click at [454, 171] on font "Ctrl+►" at bounding box center [451, 174] width 28 height 10
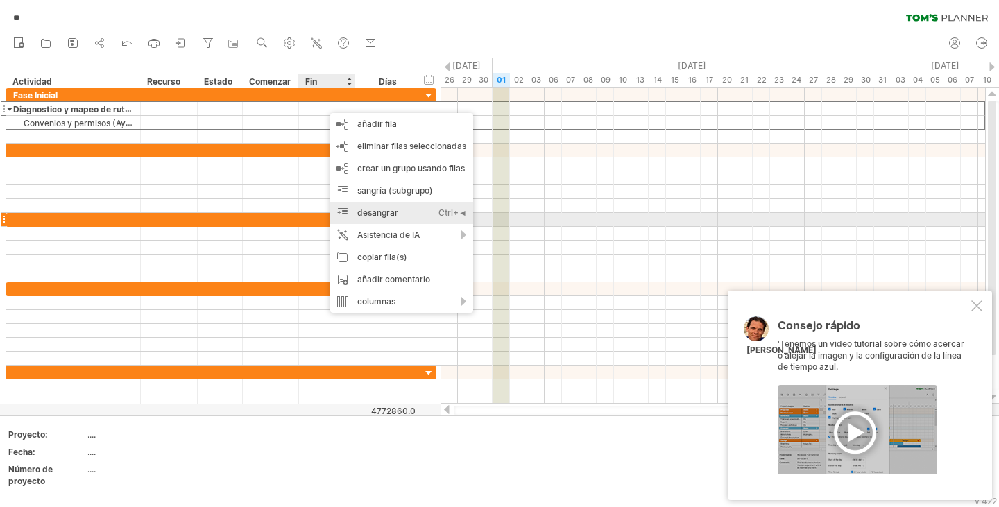
click at [421, 217] on div "desangrar Ctrl+◄ Cmd+◄" at bounding box center [401, 213] width 143 height 22
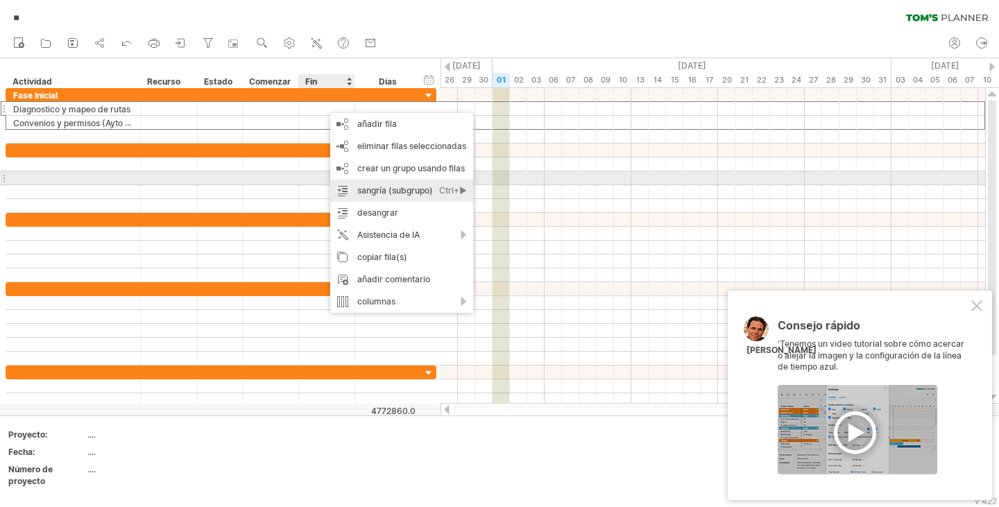
click at [408, 182] on div "sangría (subgrupo) Ctrl+► Cmd+►" at bounding box center [401, 191] width 143 height 22
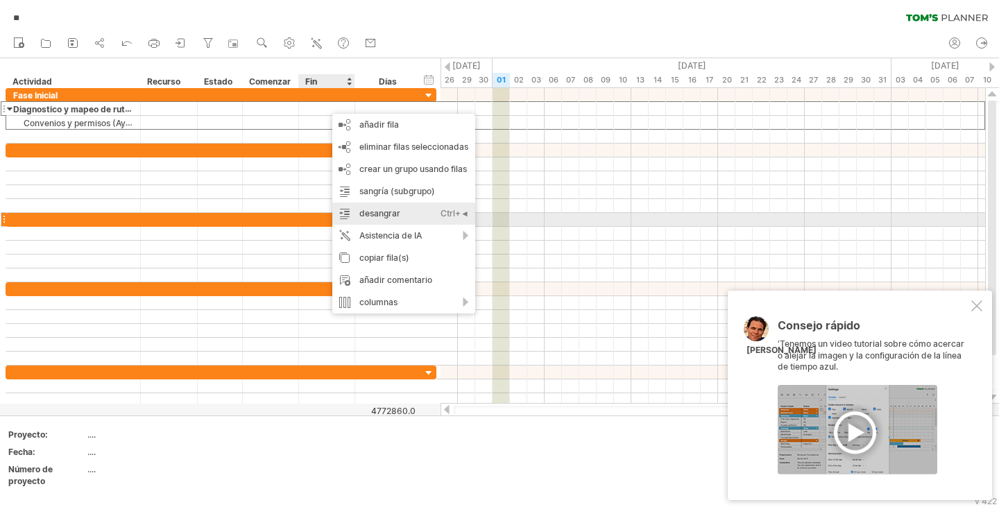
click at [409, 214] on div "desangrar Ctrl+◄ Cmd+◄" at bounding box center [403, 214] width 143 height 22
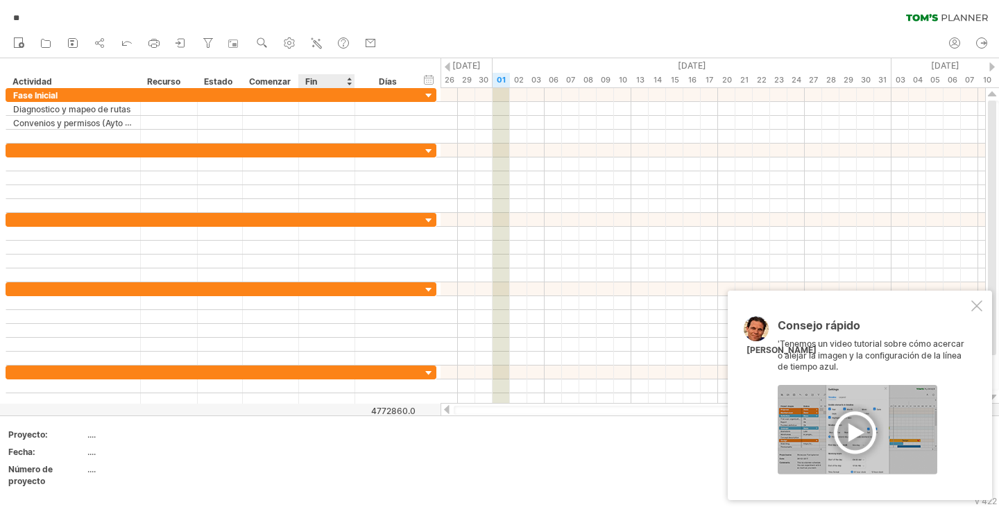
click at [848, 438] on div at bounding box center [858, 429] width 160 height 89
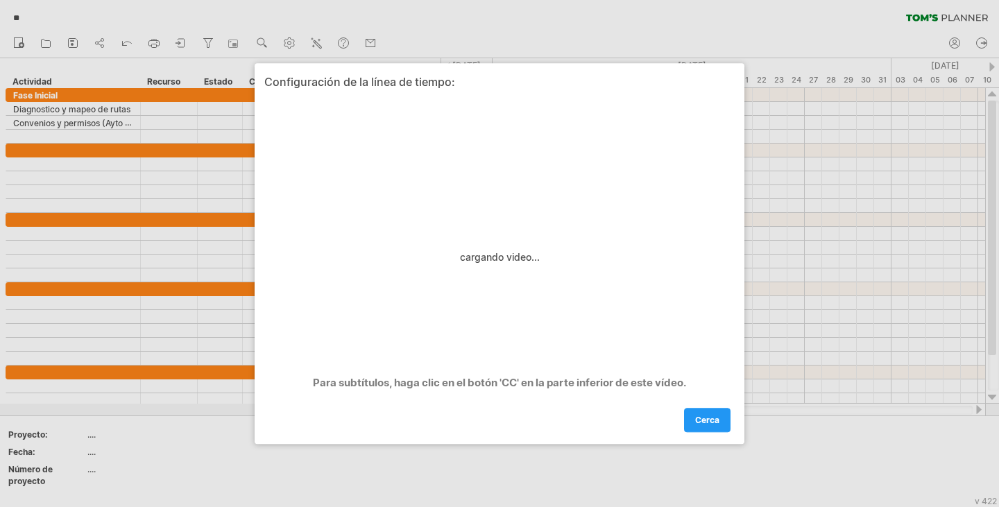
click at [455, 427] on div "cerca" at bounding box center [499, 413] width 470 height 35
click at [710, 422] on font "cerca" at bounding box center [707, 420] width 24 height 10
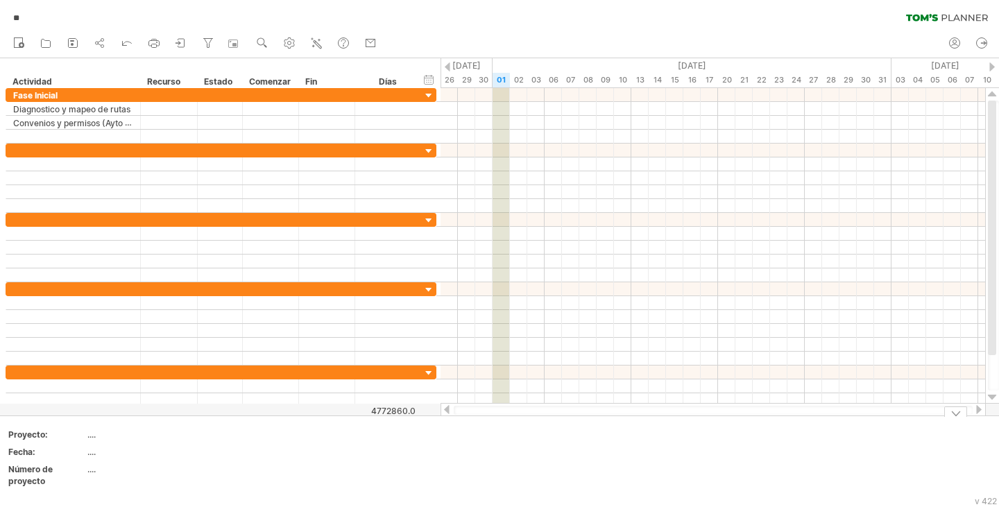
click at [707, 422] on div "Añade tu propio logotipo Proyecto: .... Fecha: .... Número de proyecto ...." at bounding box center [499, 461] width 999 height 91
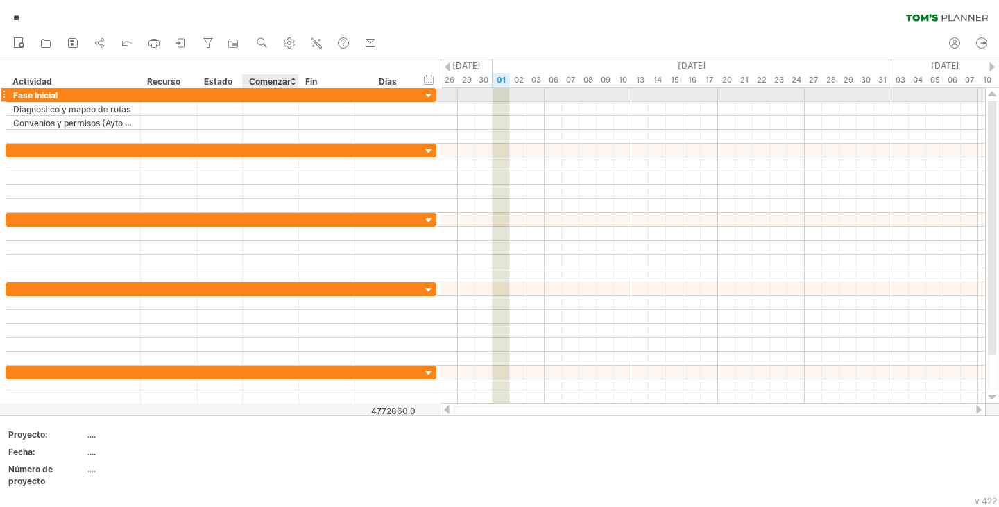
click at [262, 97] on div at bounding box center [271, 94] width 56 height 13
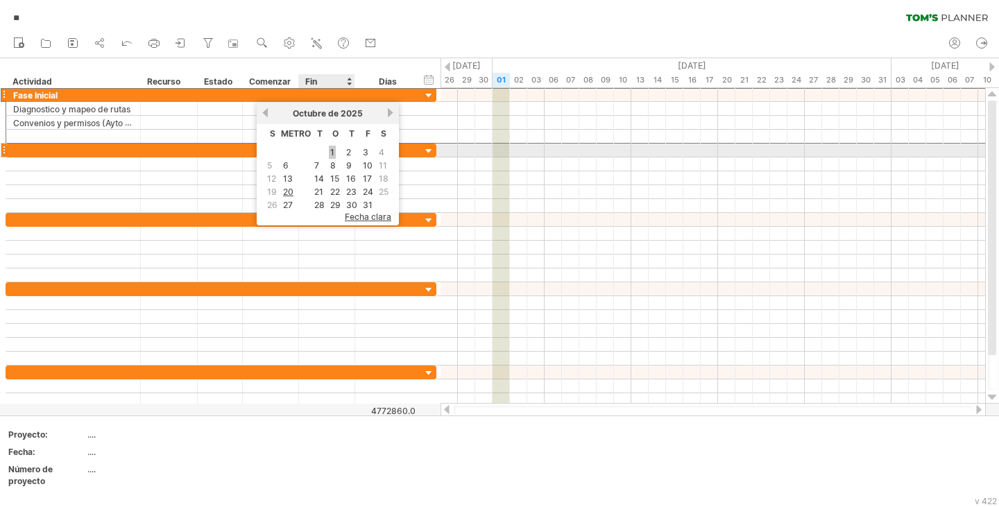
click at [334, 153] on link "1" at bounding box center [332, 152] width 7 height 13
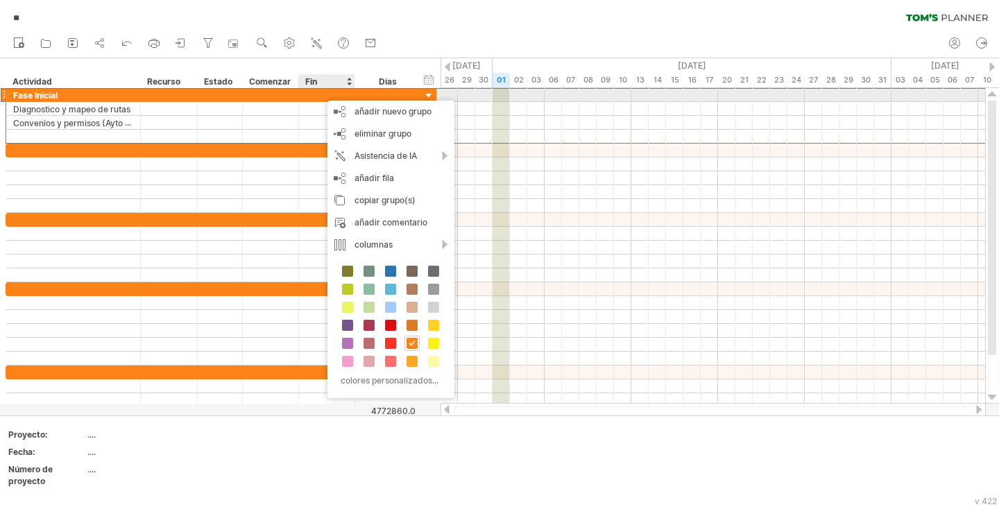
click at [320, 94] on div at bounding box center [327, 94] width 56 height 13
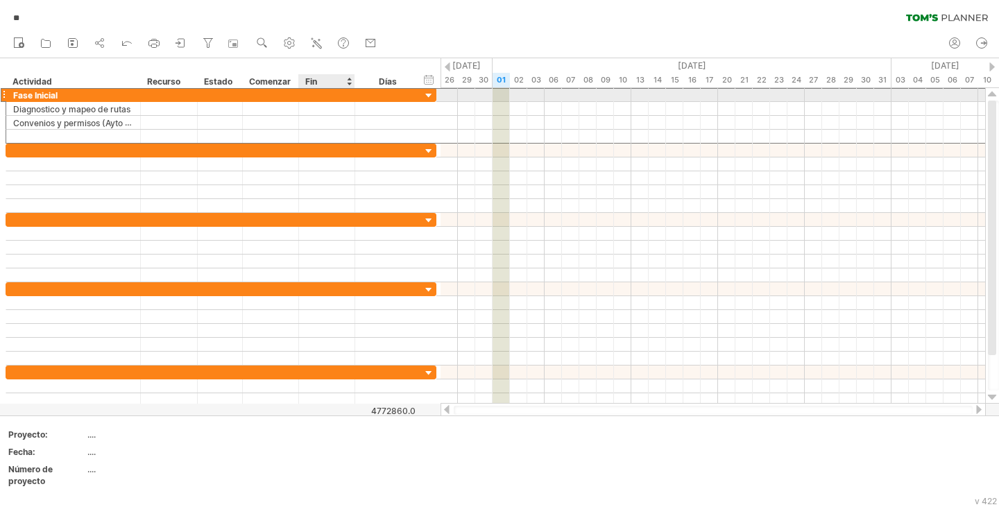
click at [320, 94] on div at bounding box center [327, 94] width 56 height 13
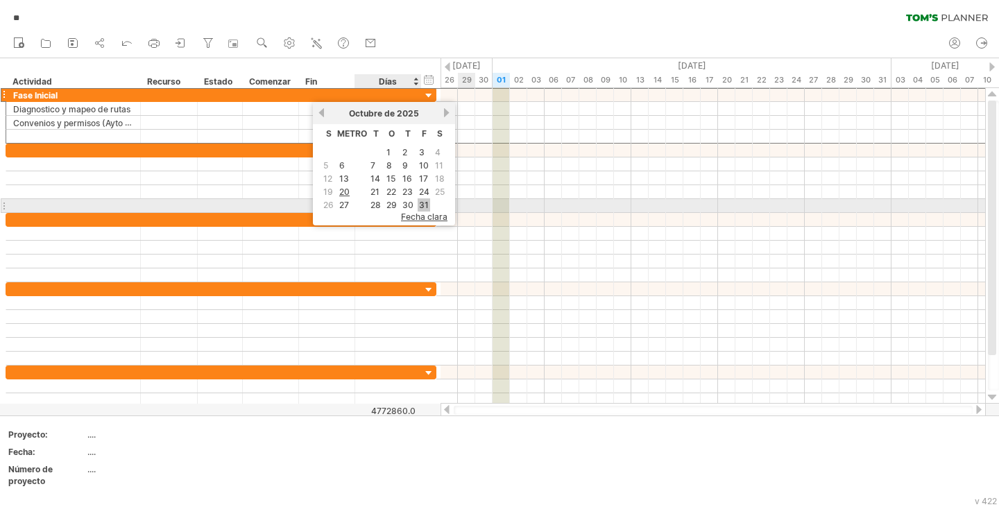
click at [422, 201] on font "31" at bounding box center [424, 205] width 10 height 10
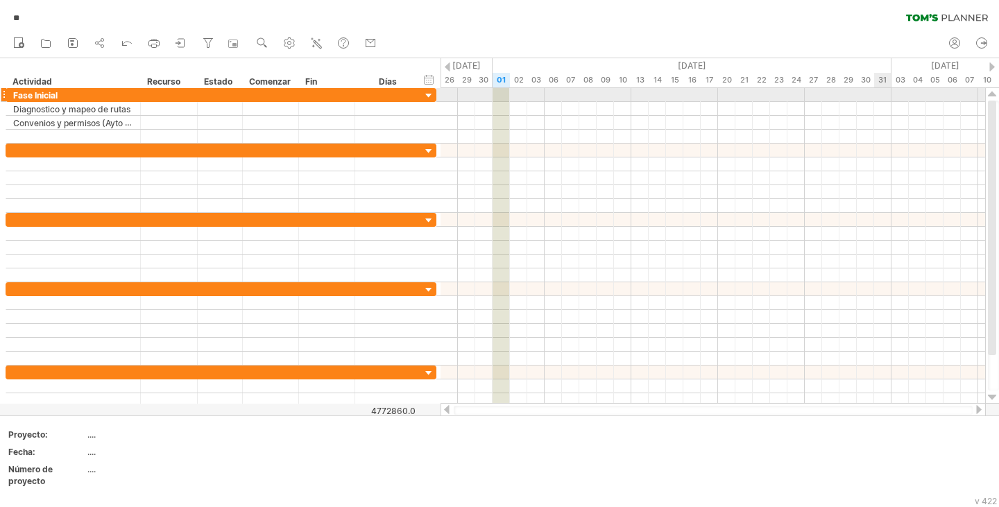
click at [882, 98] on div at bounding box center [712, 95] width 545 height 14
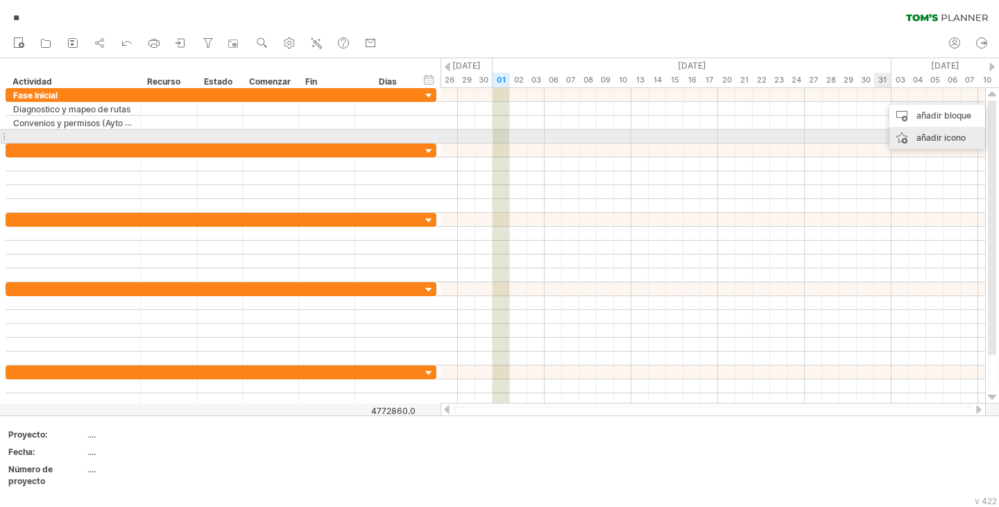
click at [928, 139] on font "añadir icono" at bounding box center [940, 137] width 49 height 10
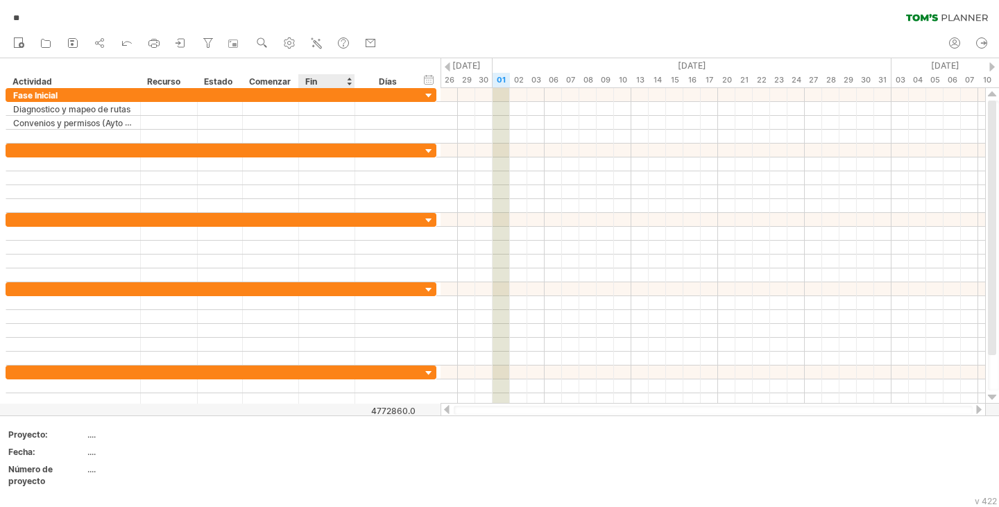
click at [314, 83] on font "Fin" at bounding box center [311, 81] width 12 height 10
click at [333, 79] on div "Fin" at bounding box center [326, 81] width 42 height 14
